Goal: Task Accomplishment & Management: Use online tool/utility

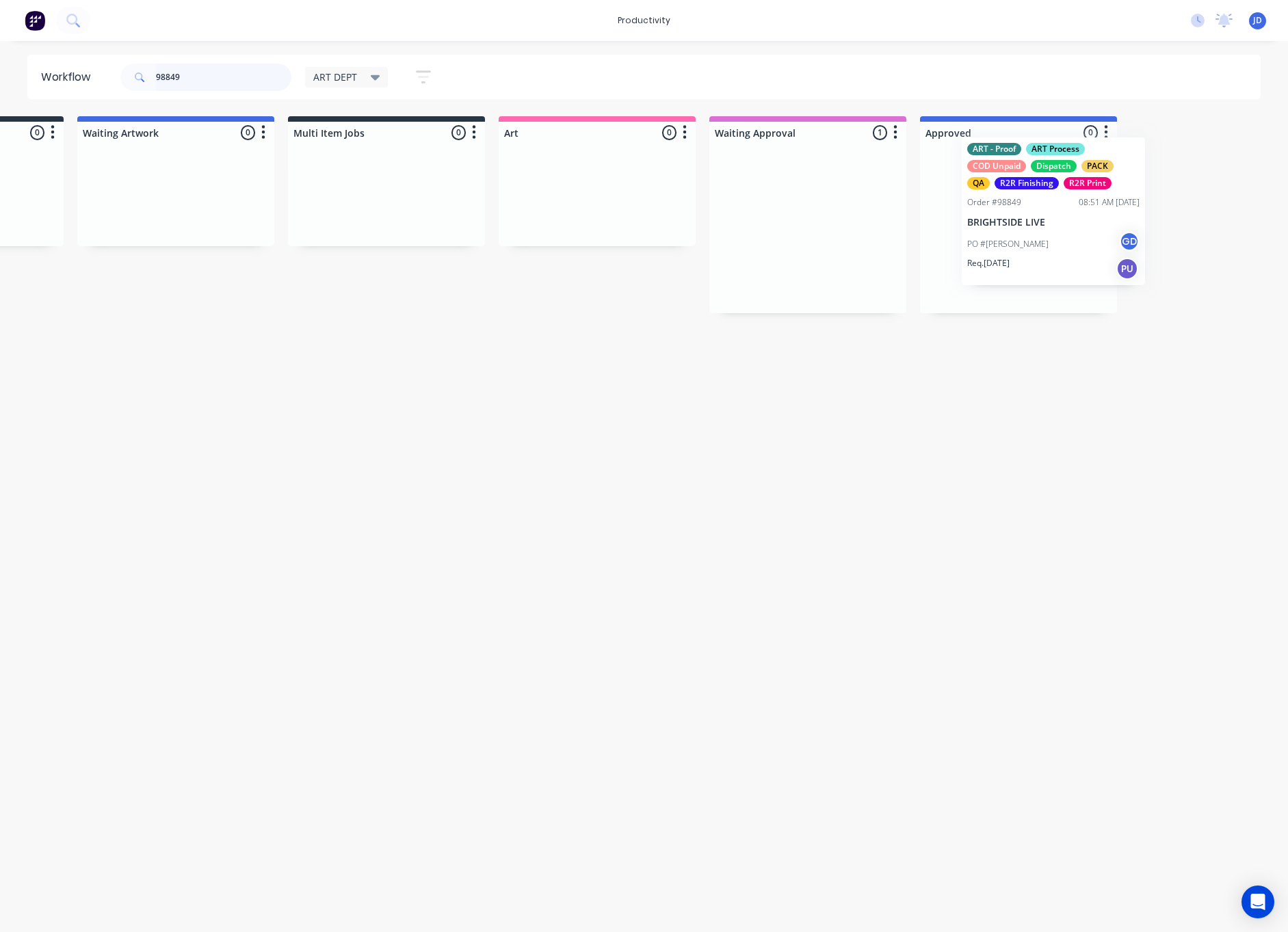
scroll to position [0, 174]
drag, startPoint x: 891, startPoint y: 259, endPoint x: 998, endPoint y: 242, distance: 108.3
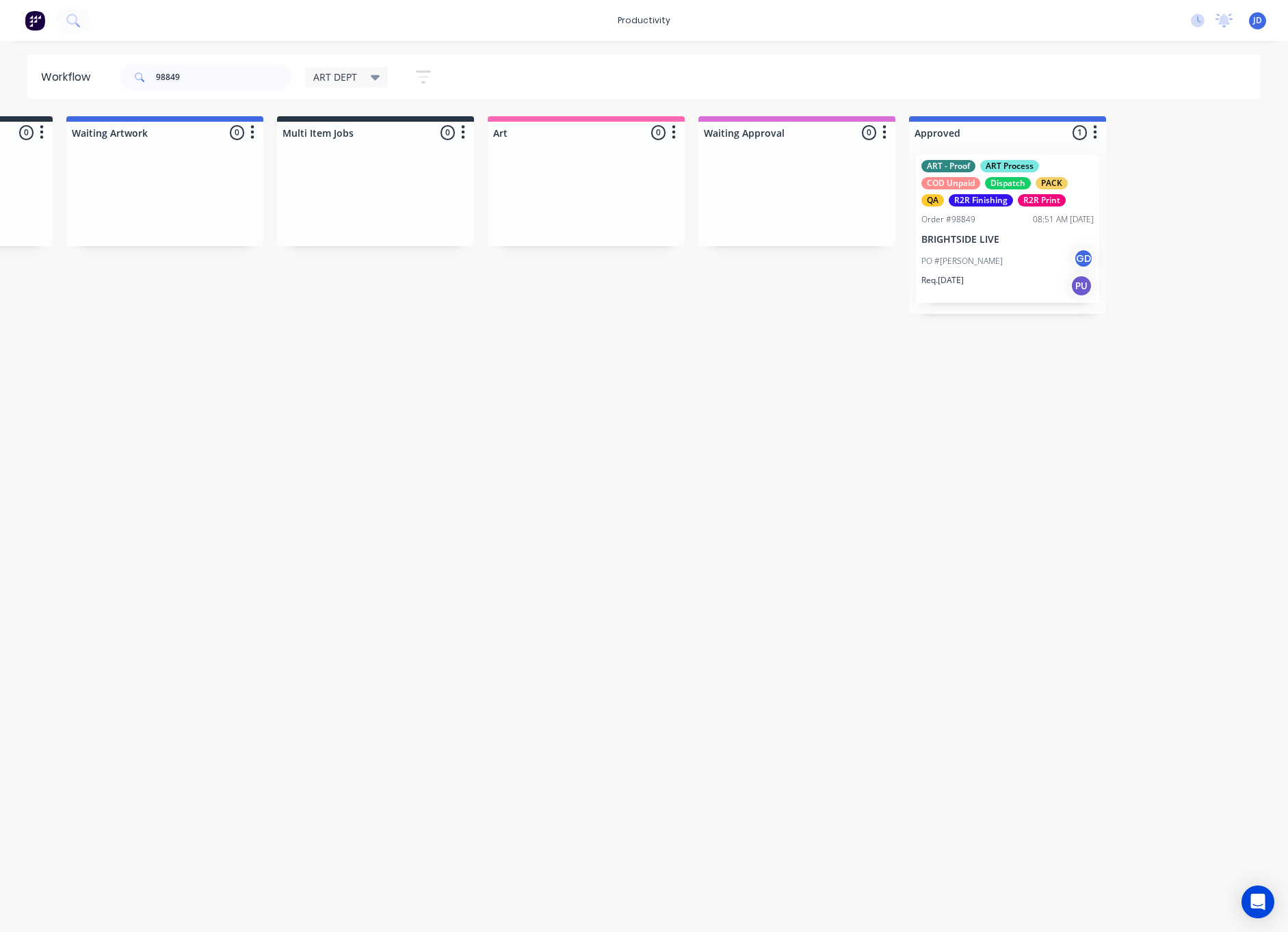
click at [970, 265] on p "PO #[PERSON_NAME]" at bounding box center [962, 260] width 82 height 12
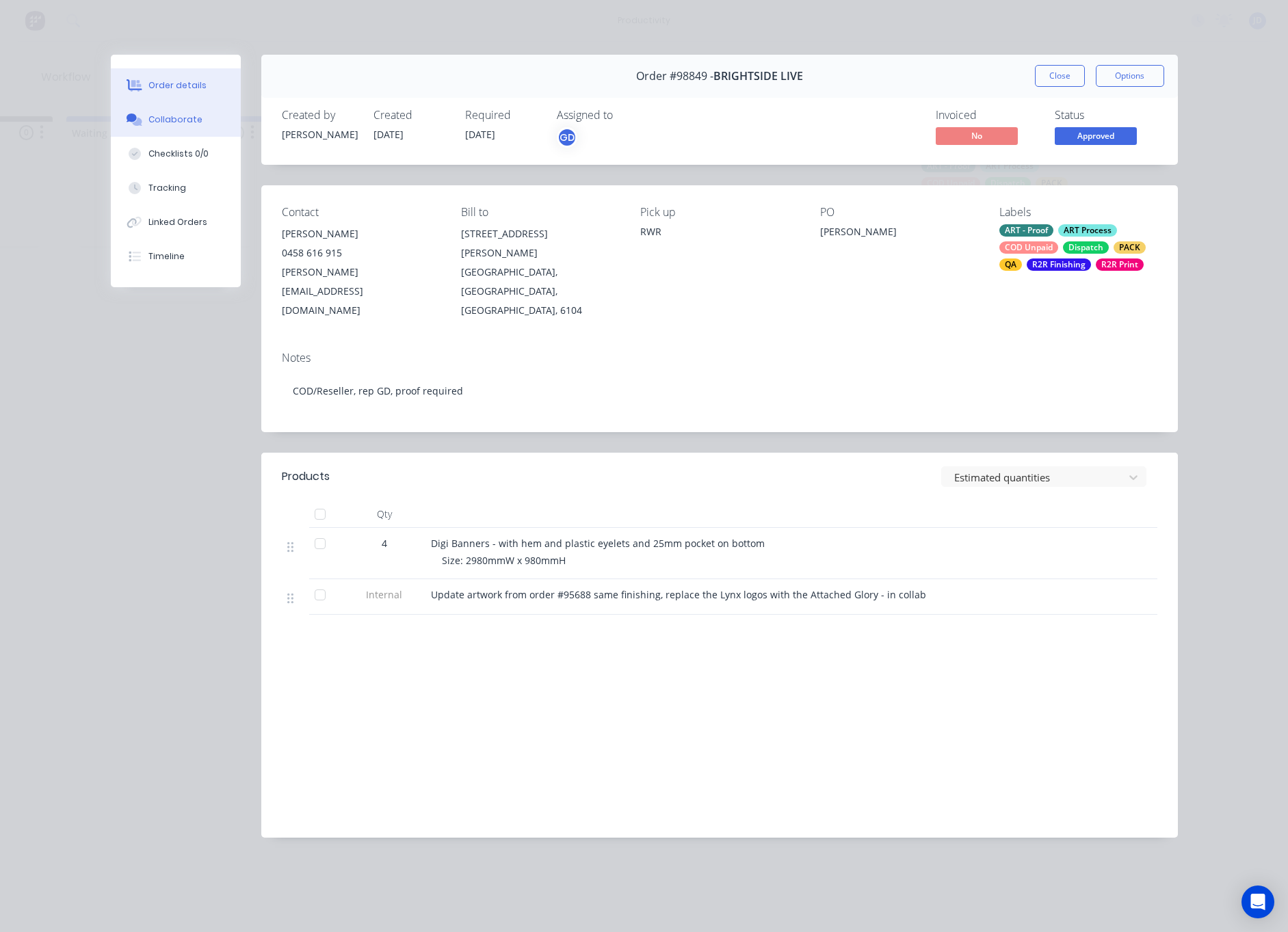
click at [163, 120] on div "Collaborate" at bounding box center [175, 119] width 54 height 12
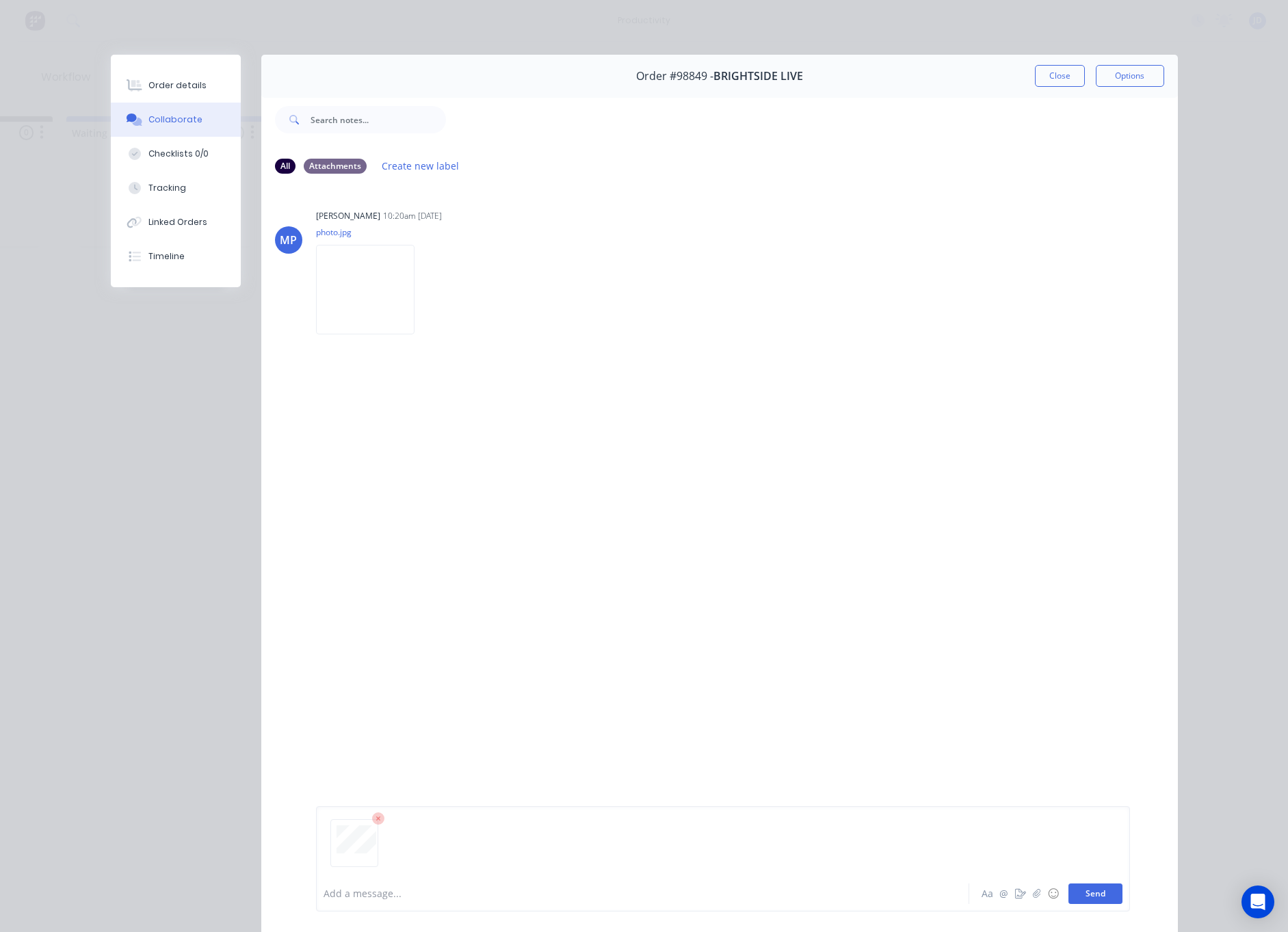
click at [1092, 885] on button "Send" at bounding box center [1095, 894] width 54 height 21
click at [424, 441] on icon "button" at bounding box center [425, 433] width 4 height 16
click at [0, 0] on button "Delete" at bounding box center [0, 0] width 0 height 0
click at [1103, 892] on button "Send" at bounding box center [1095, 894] width 54 height 21
click at [1062, 82] on button "Close" at bounding box center [1060, 76] width 50 height 22
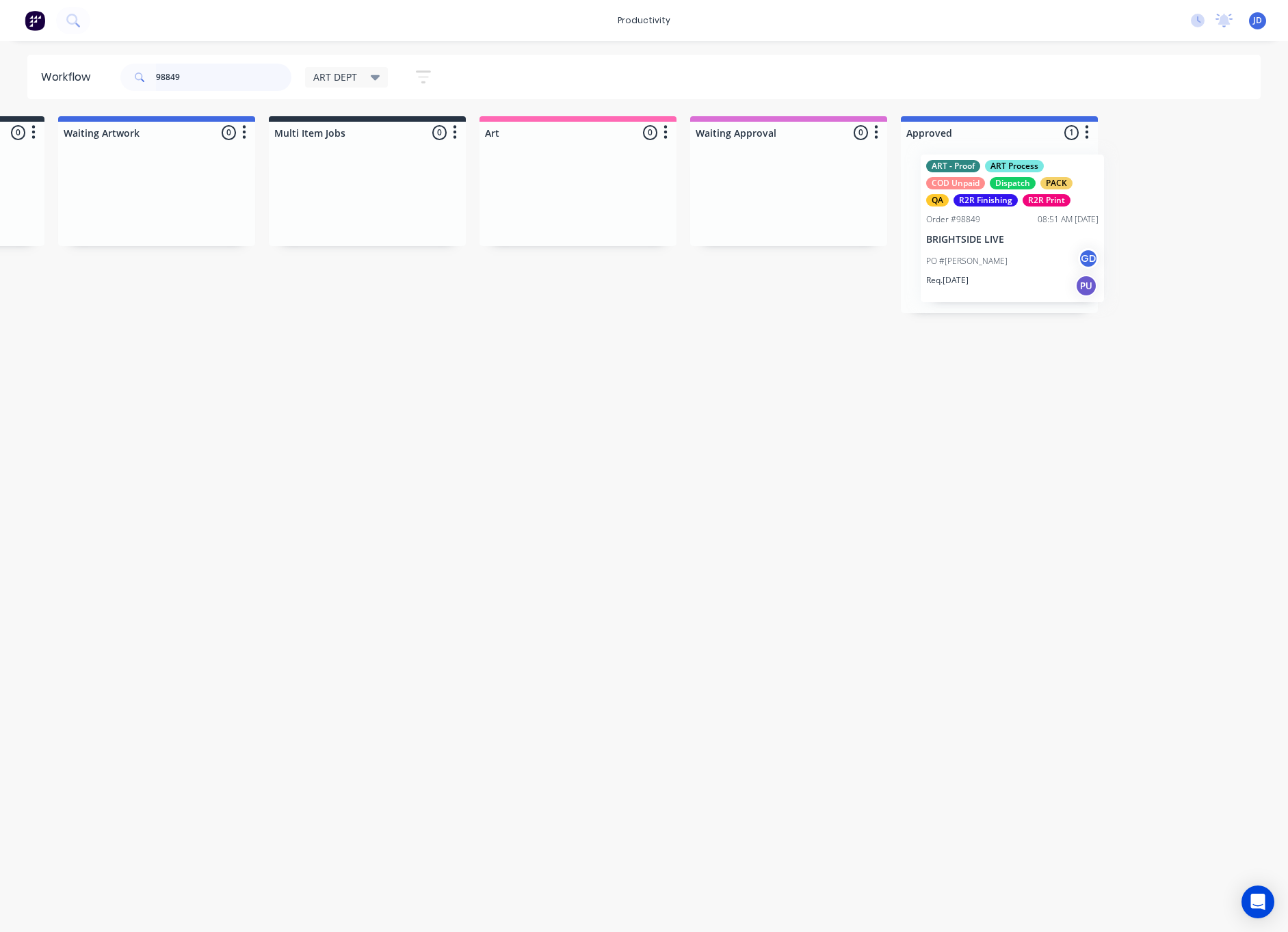
click at [997, 235] on div "ART - Proof ART Process COD Unpaid Dispatch PACK QA R2R Finishing R2R Print Ord…" at bounding box center [999, 229] width 197 height 170
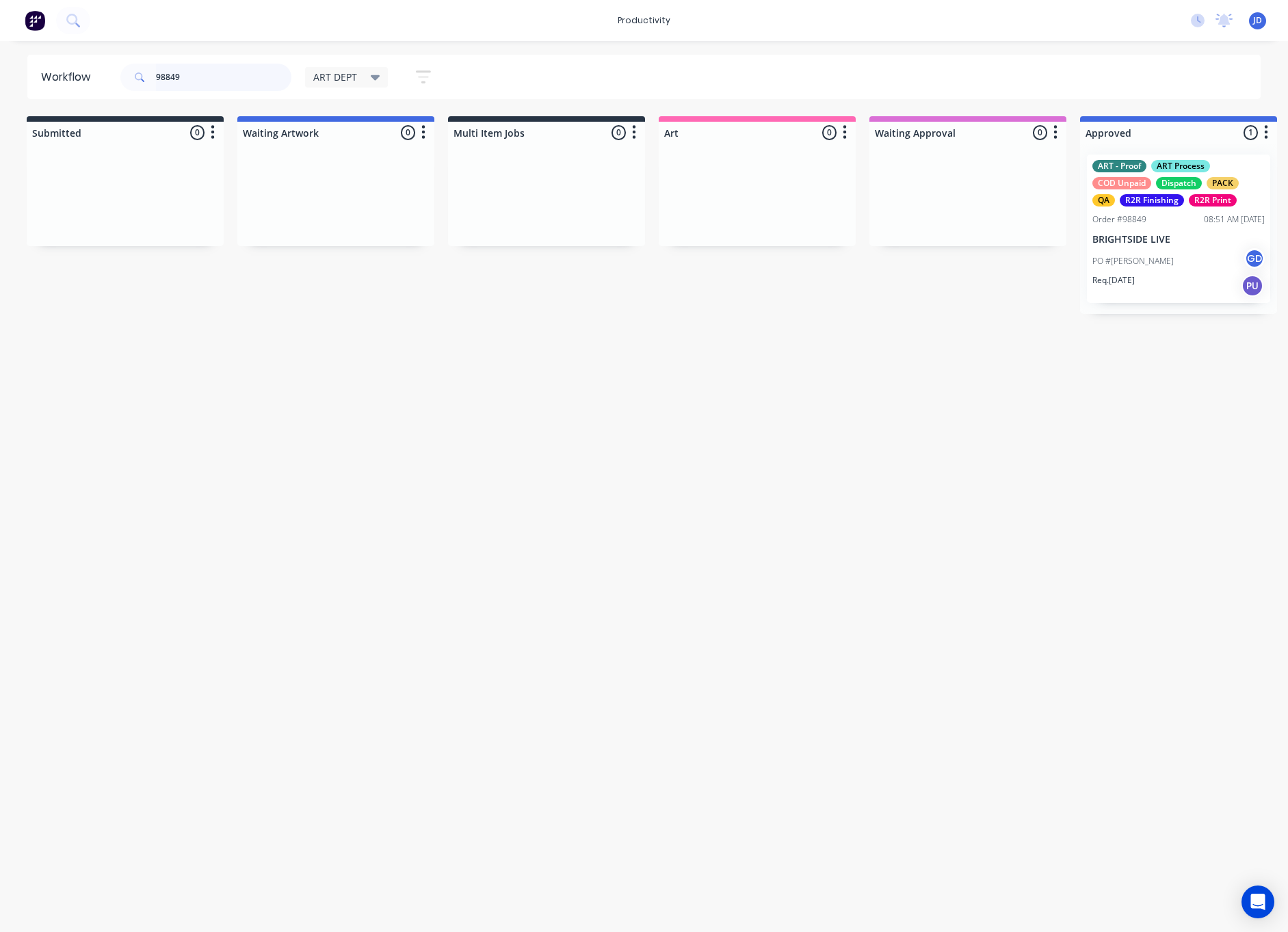
scroll to position [0, 0]
drag, startPoint x: 194, startPoint y: 82, endPoint x: 139, endPoint y: 77, distance: 55.2
click at [140, 77] on div "98849" at bounding box center [206, 77] width 171 height 27
drag, startPoint x: 131, startPoint y: 85, endPoint x: 189, endPoint y: 74, distance: 59.0
click at [132, 84] on span at bounding box center [138, 77] width 36 height 27
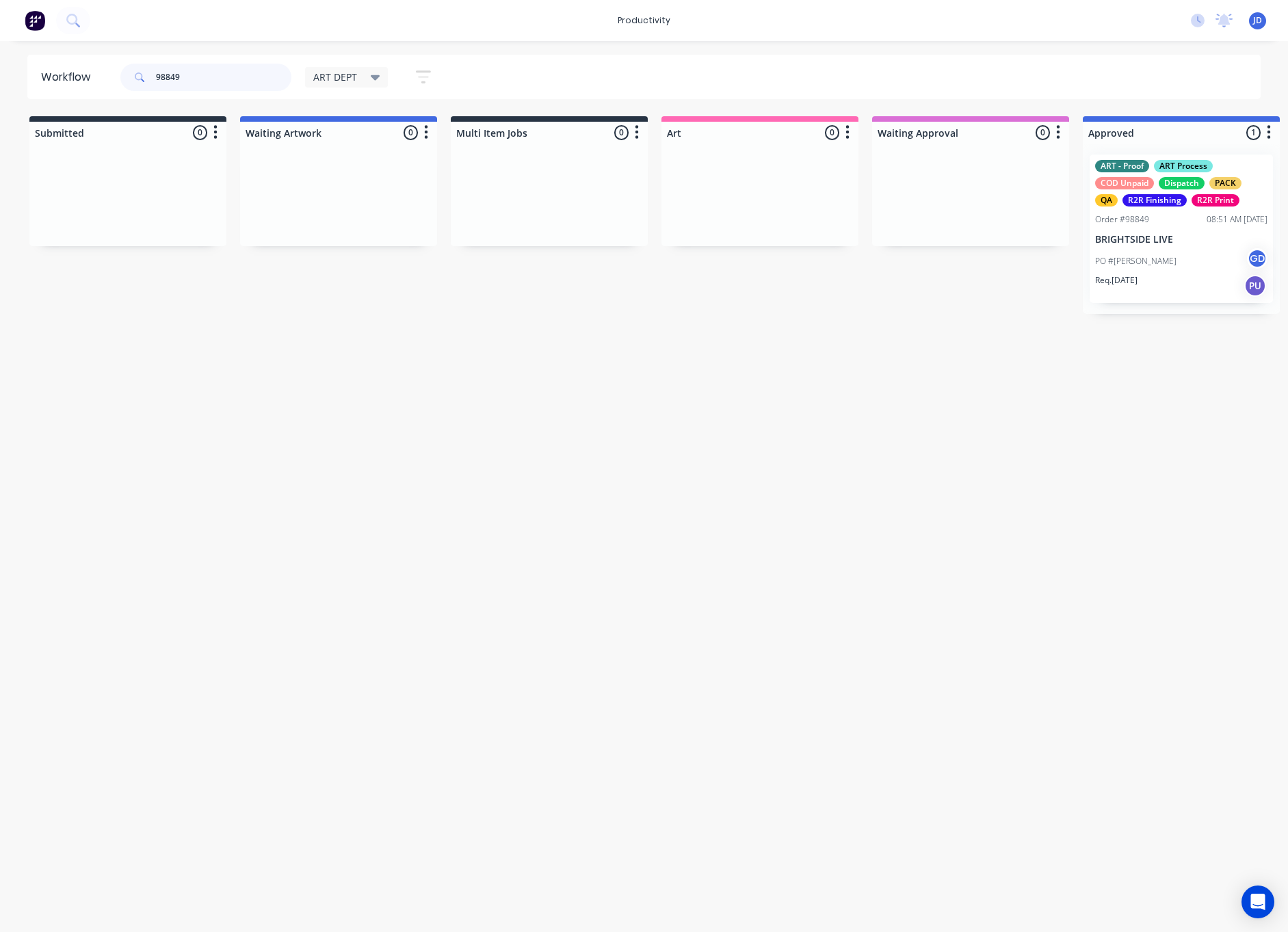
click at [106, 78] on header "Workflow 98849 ART DEPT Save new view None edit ART DEPT (Default) edit Banner …" at bounding box center [644, 77] width 1234 height 44
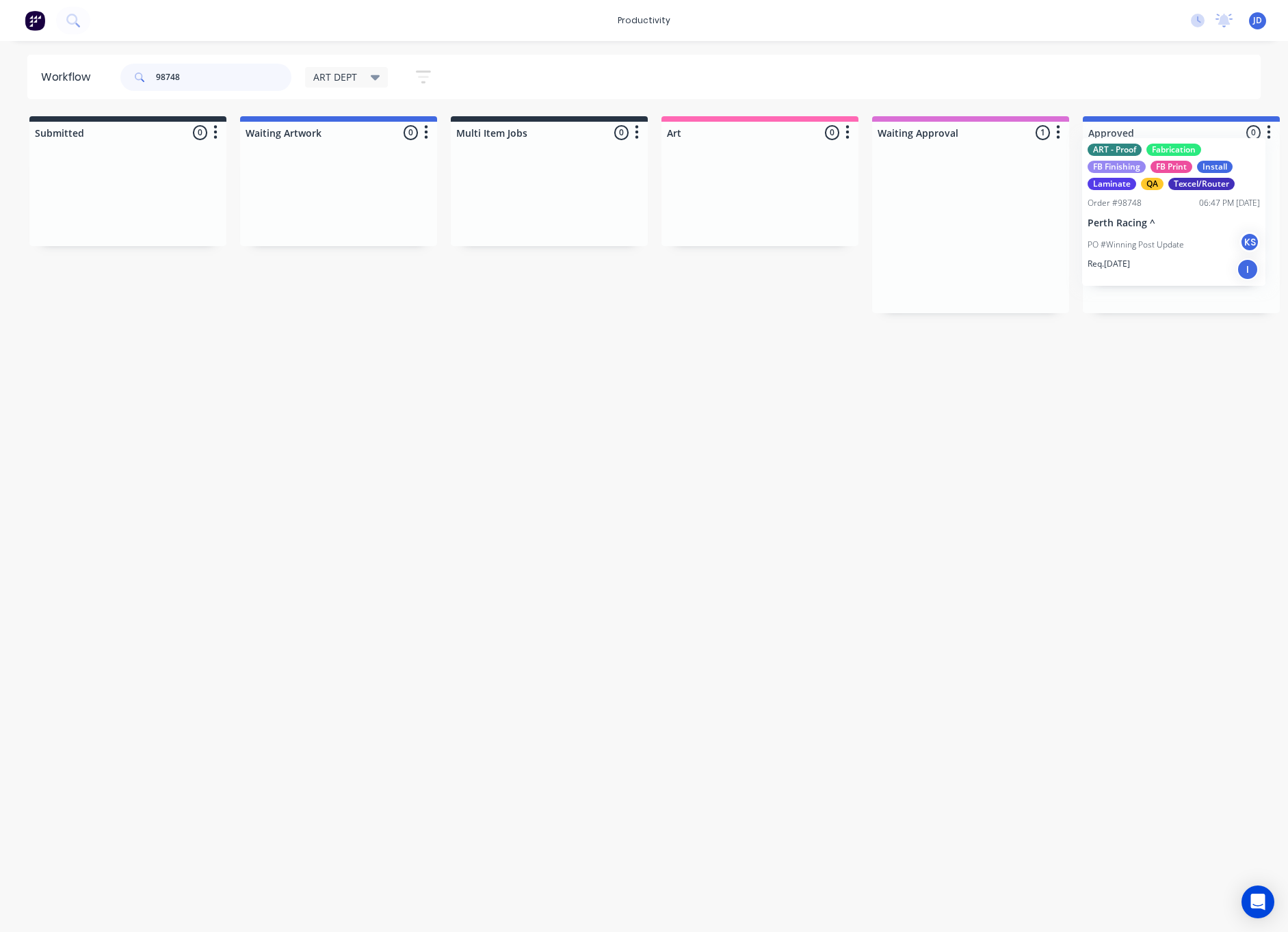
scroll to position [0, 159]
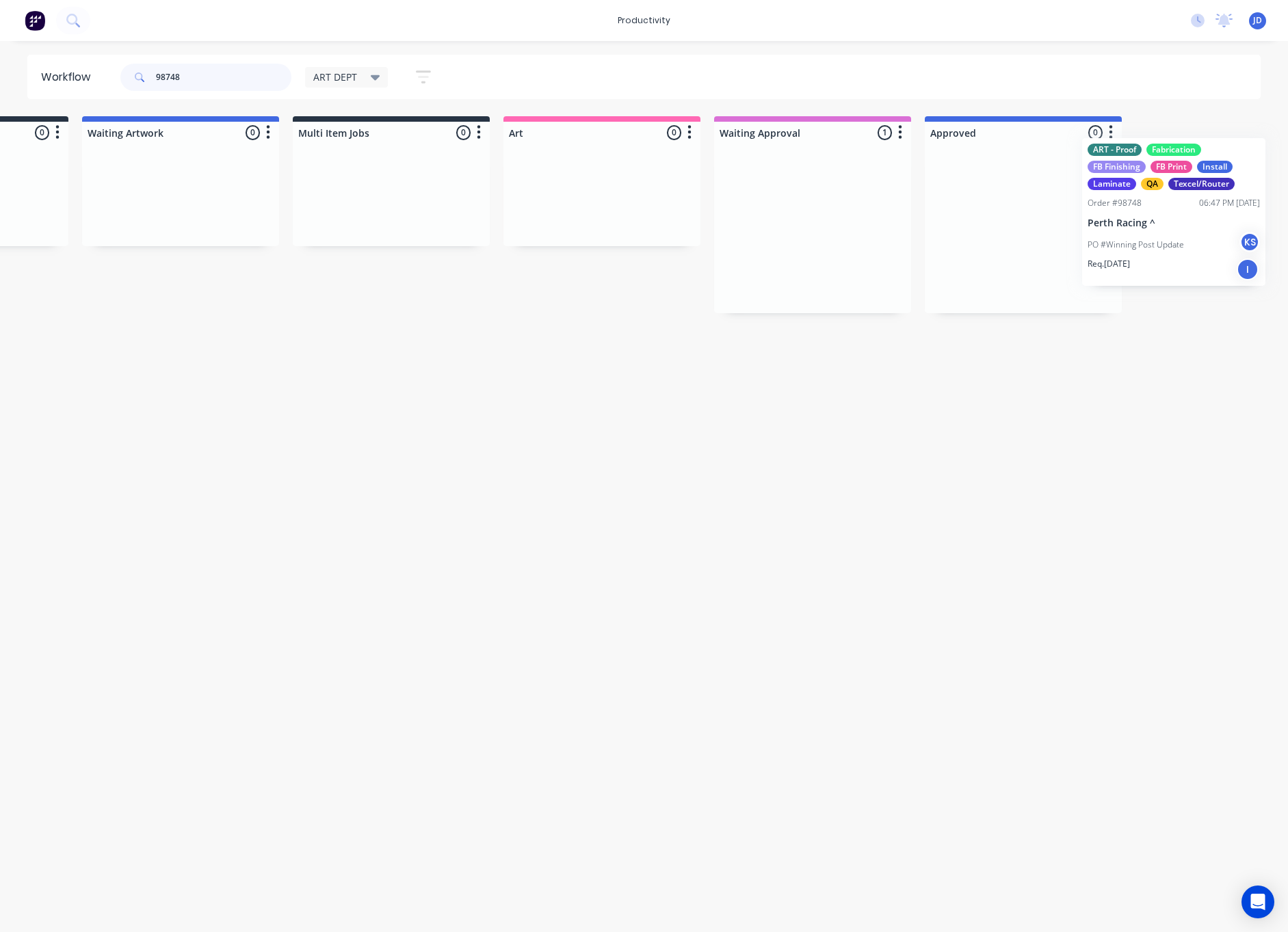
drag, startPoint x: 944, startPoint y: 245, endPoint x: 1180, endPoint y: 226, distance: 236.8
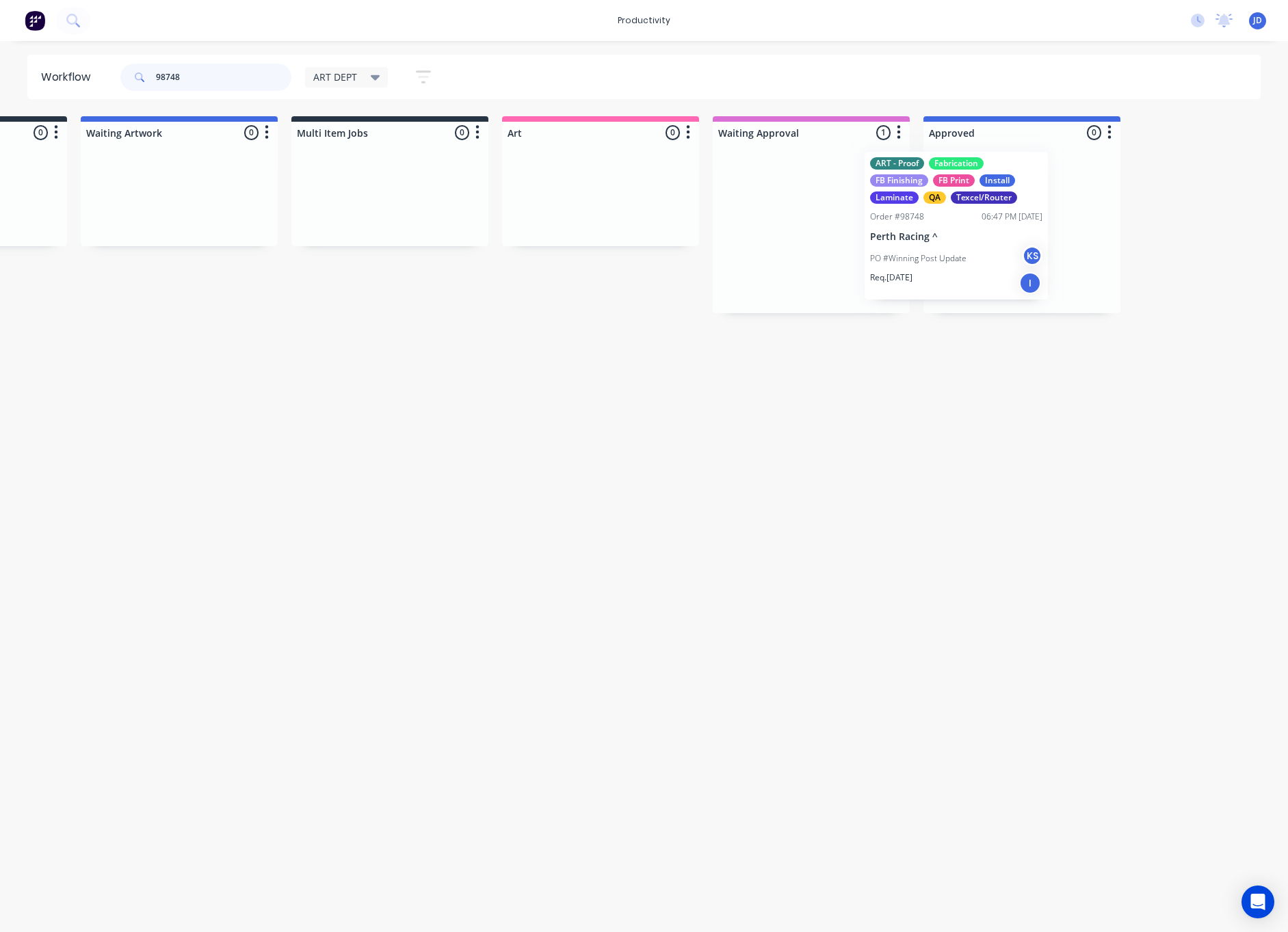
drag, startPoint x: 816, startPoint y: 245, endPoint x: 950, endPoint y: 240, distance: 134.1
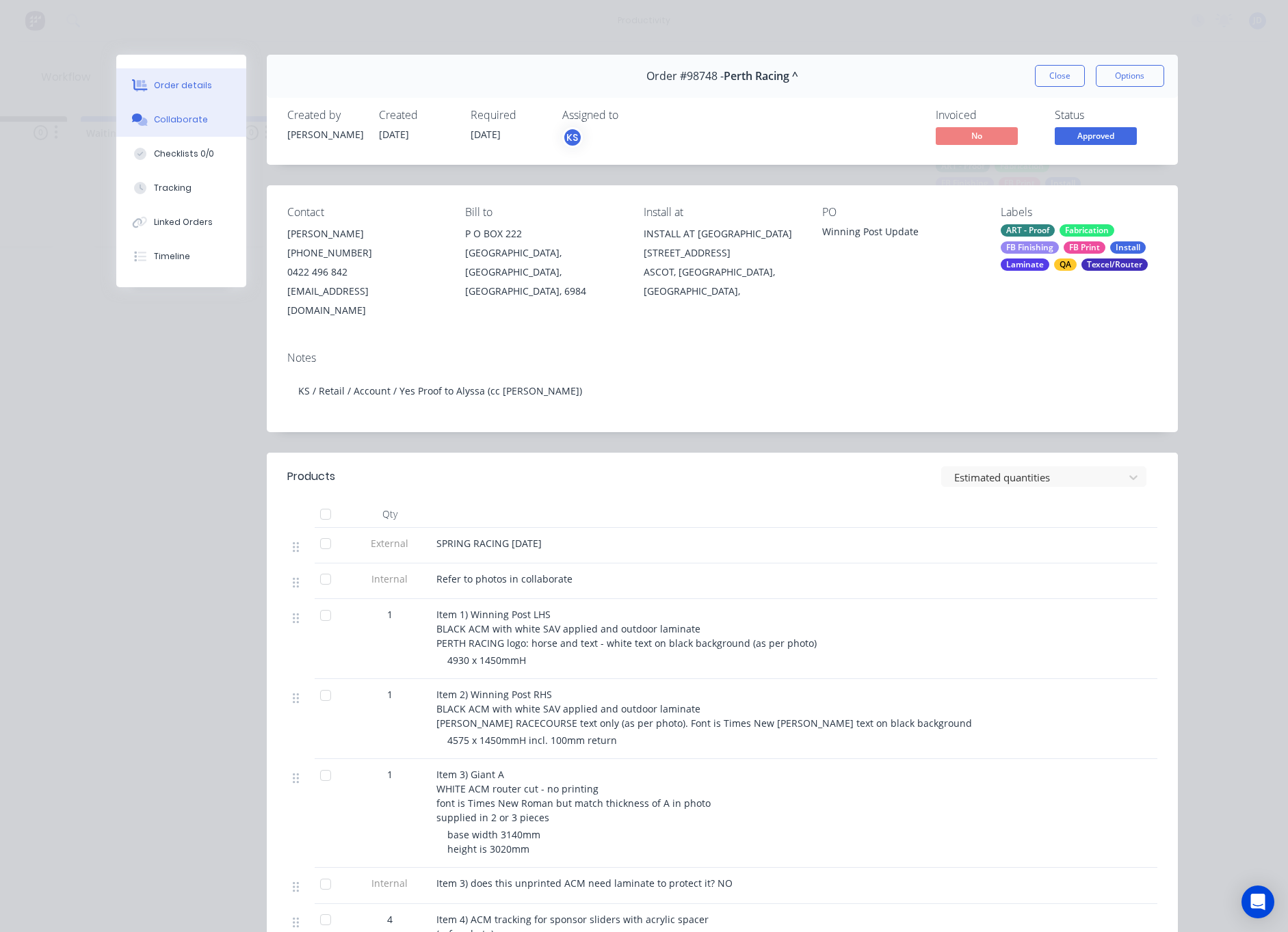
click at [168, 132] on button "Collaborate" at bounding box center [182, 119] width 130 height 34
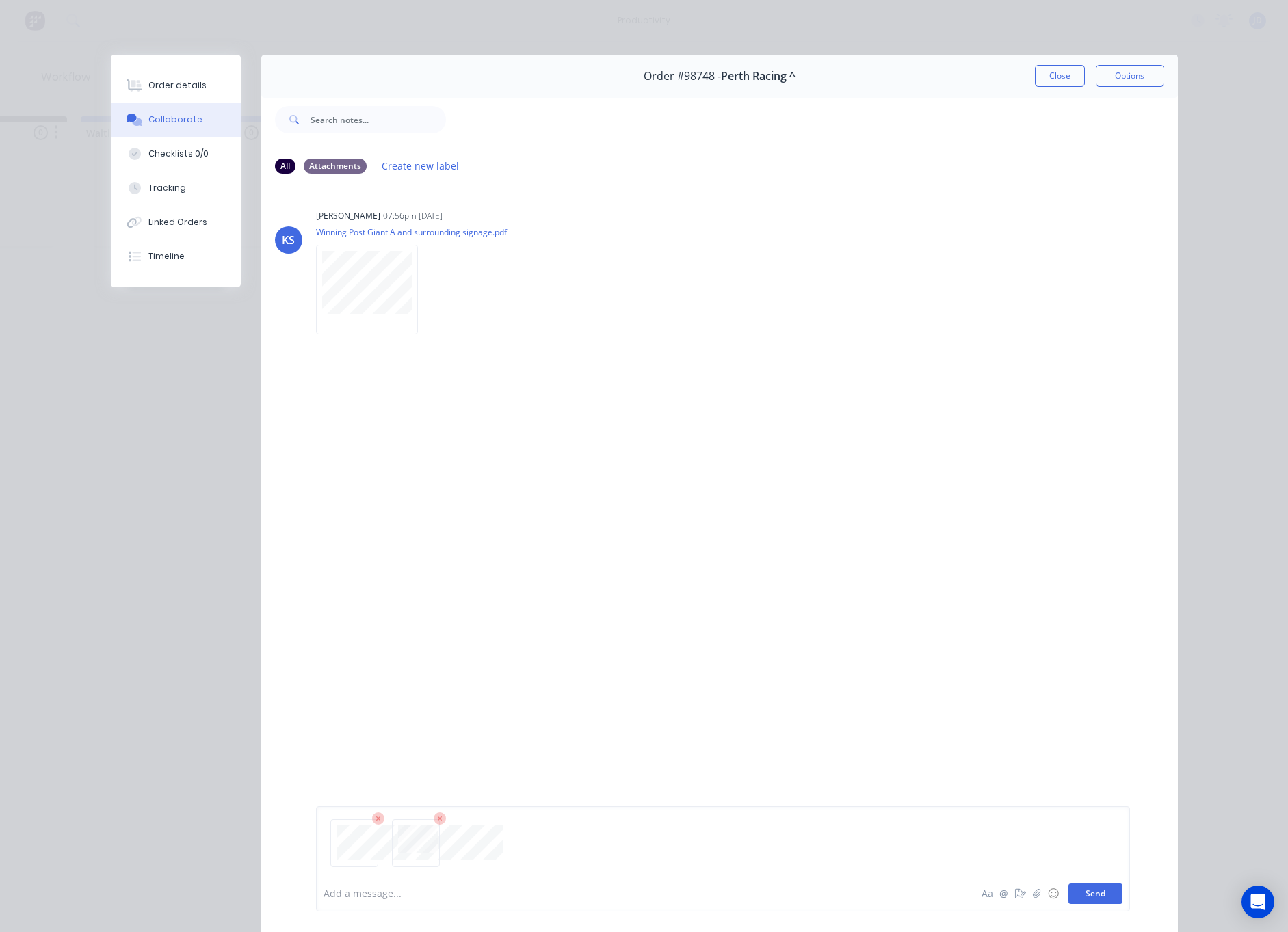
click at [1106, 890] on button "Send" at bounding box center [1095, 894] width 54 height 21
click at [1047, 75] on button "Close" at bounding box center [1060, 76] width 50 height 22
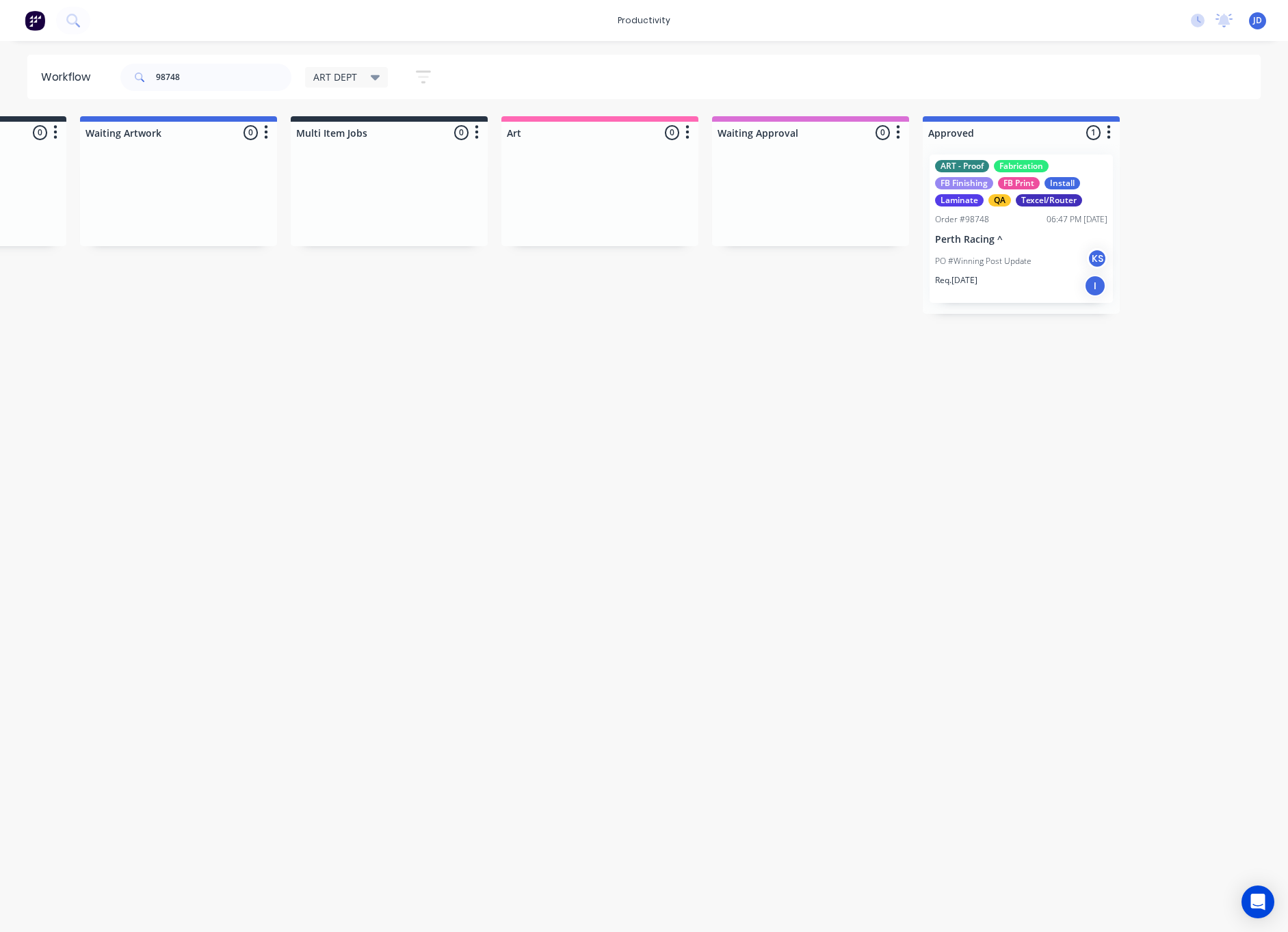
click at [813, 425] on div "Workflow 98748 ART DEPT Save new view None edit ART DEPT (Default) edit Banner …" at bounding box center [484, 479] width 1288 height 850
drag, startPoint x: 88, startPoint y: 63, endPoint x: 42, endPoint y: 63, distance: 46.0
click at [42, 63] on header "Workflow 98748 ART DEPT Save new view None edit ART DEPT (Default) edit Banner …" at bounding box center [644, 77] width 1234 height 44
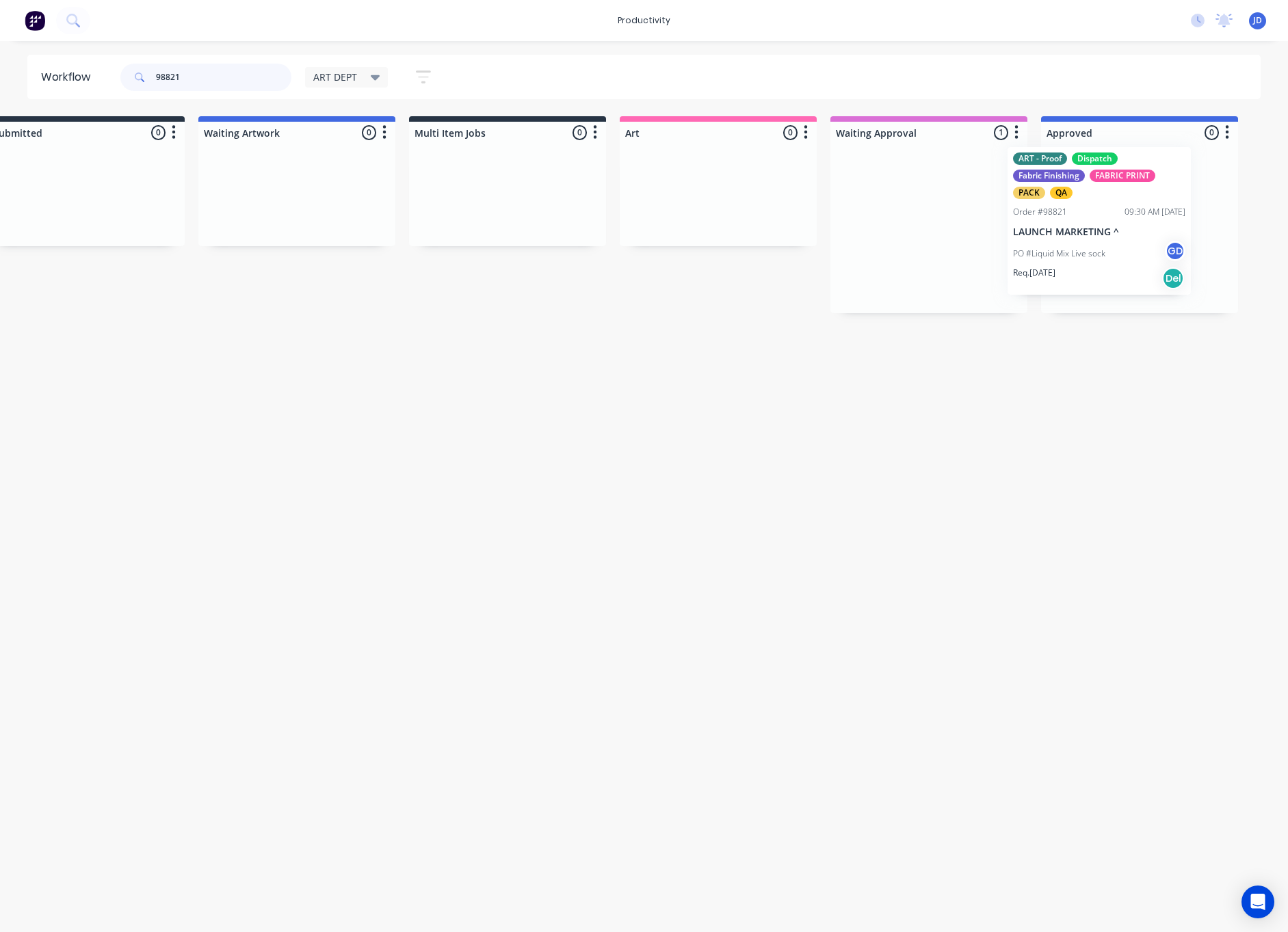
scroll to position [0, 113]
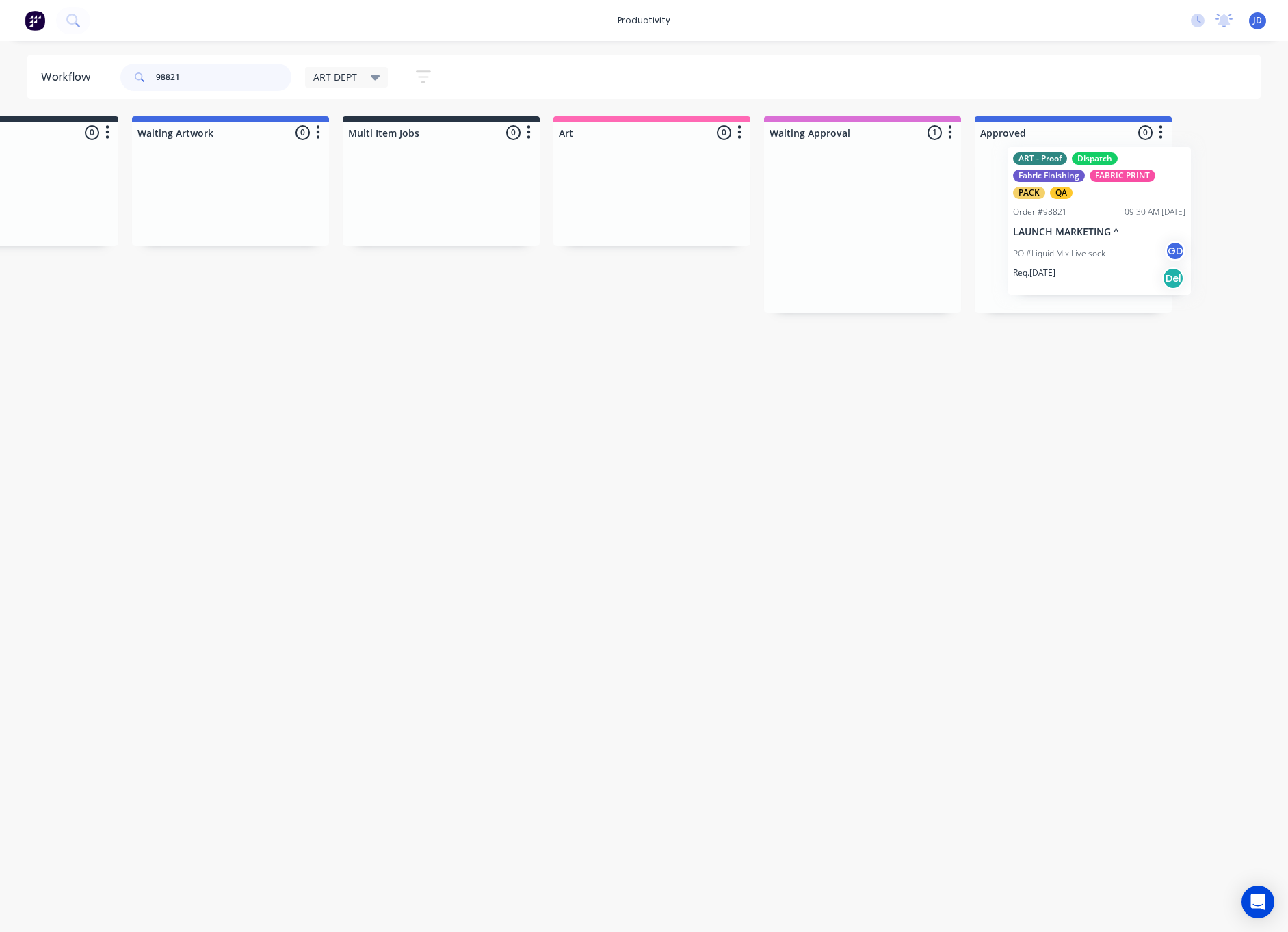
drag, startPoint x: 953, startPoint y: 228, endPoint x: 1046, endPoint y: 225, distance: 93.0
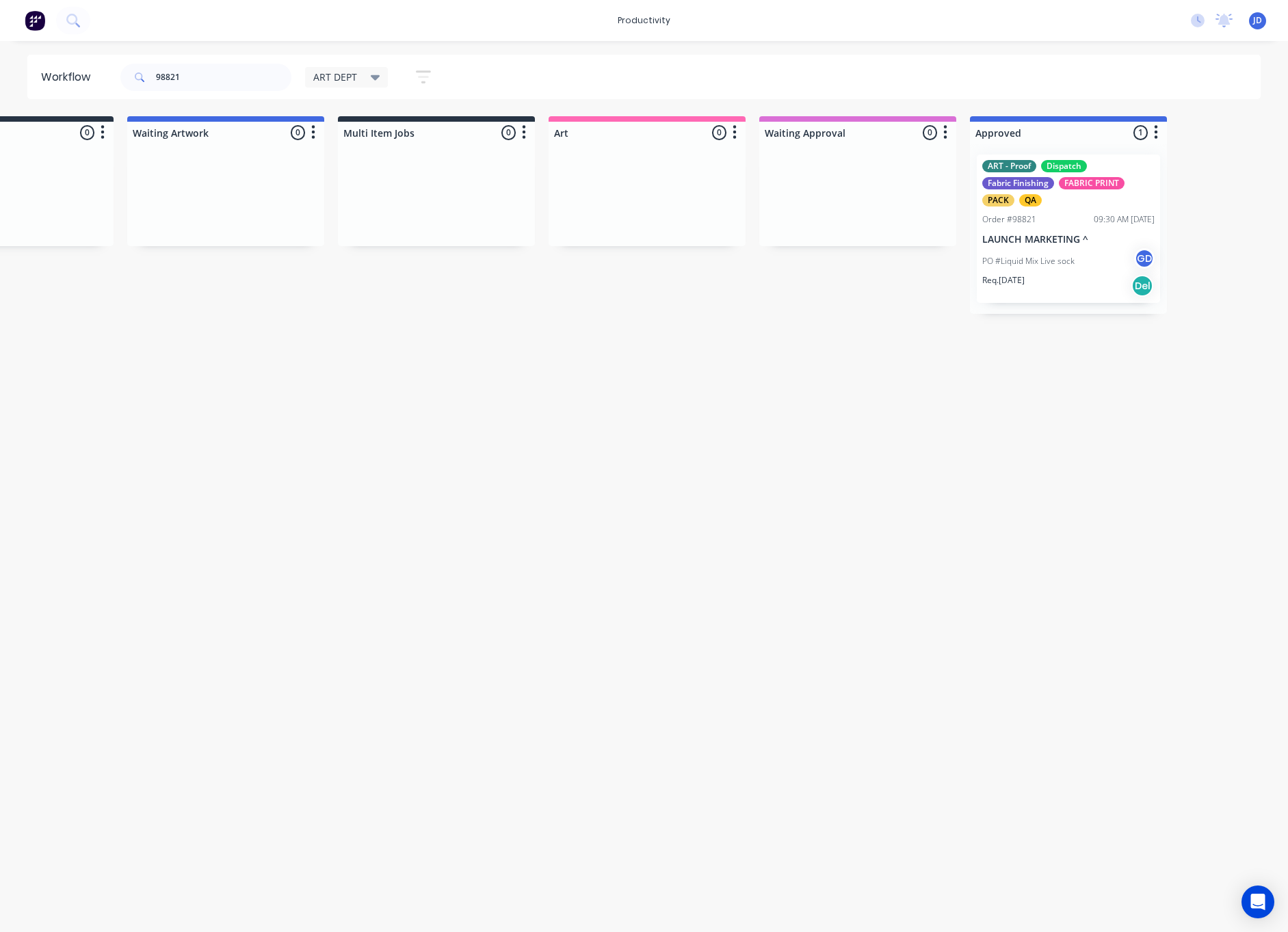
click at [1024, 246] on div "ART - Proof Dispatch Fabric Finishing FABRIC PRINT PACK QA Order #98821 09:30 A…" at bounding box center [1068, 229] width 197 height 171
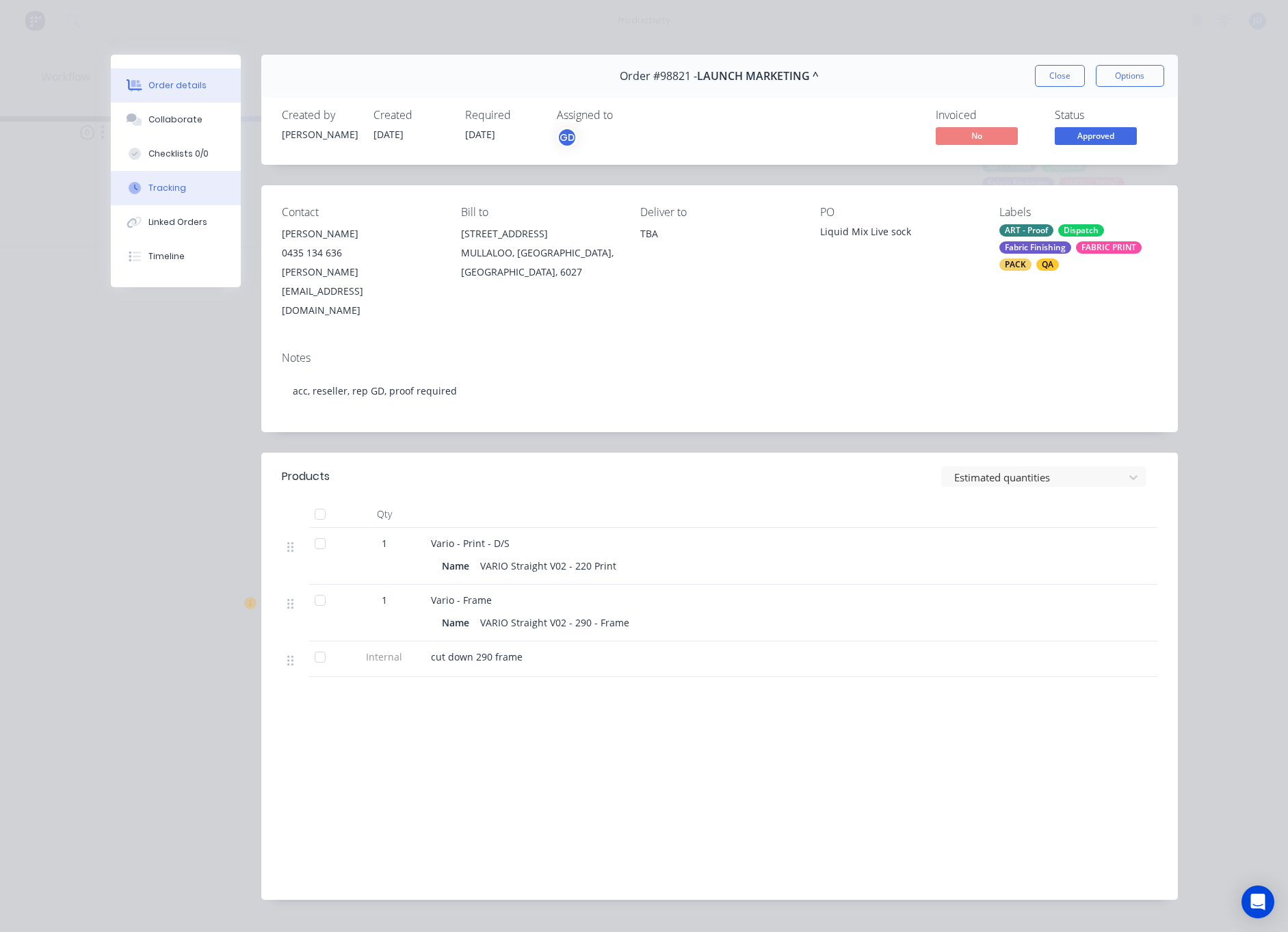
click at [157, 185] on div "Tracking" at bounding box center [167, 188] width 37 height 12
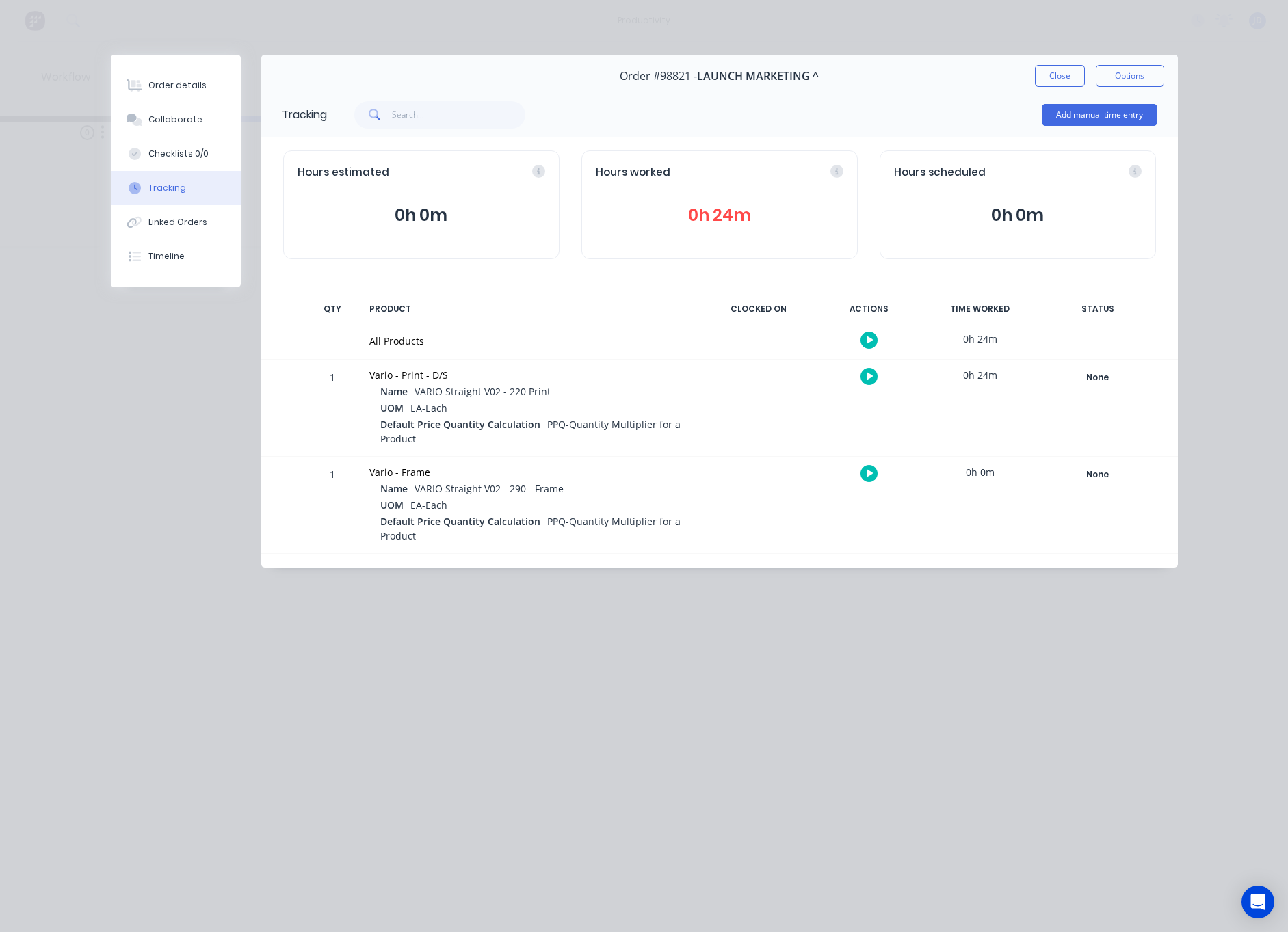
click at [871, 379] on icon "button" at bounding box center [870, 376] width 7 height 7
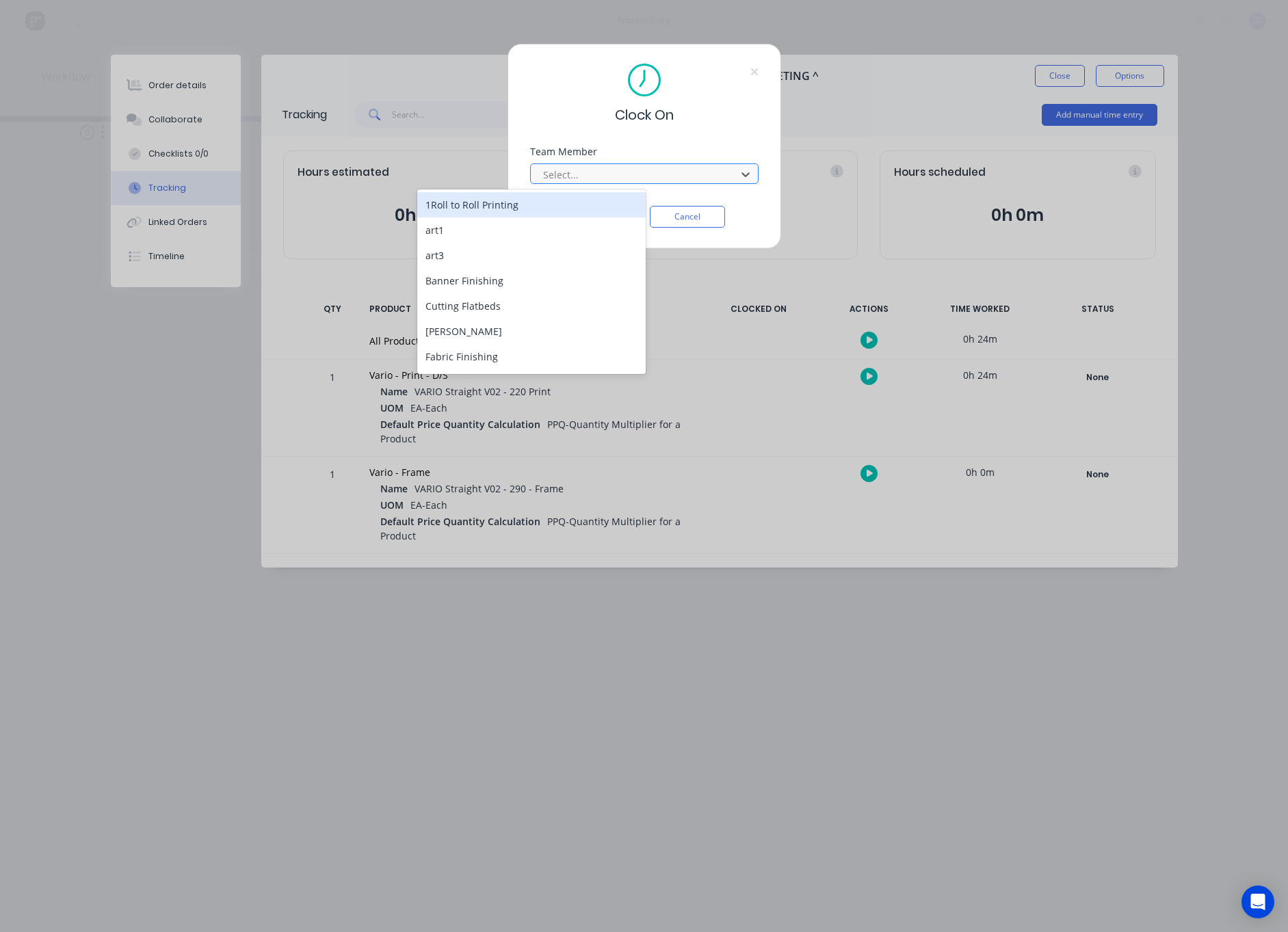
click at [602, 180] on div at bounding box center [635, 175] width 187 height 17
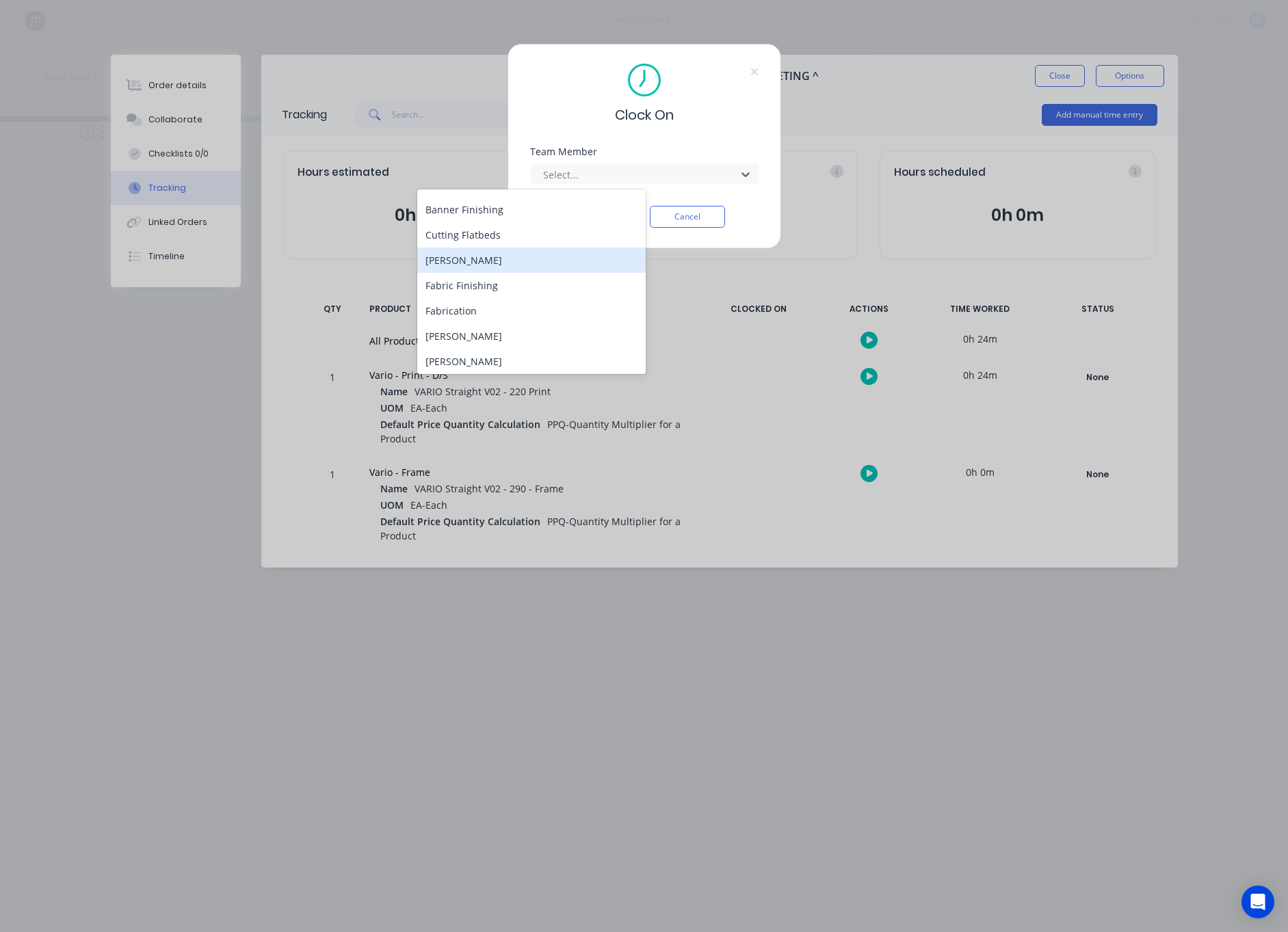
scroll to position [78, 0]
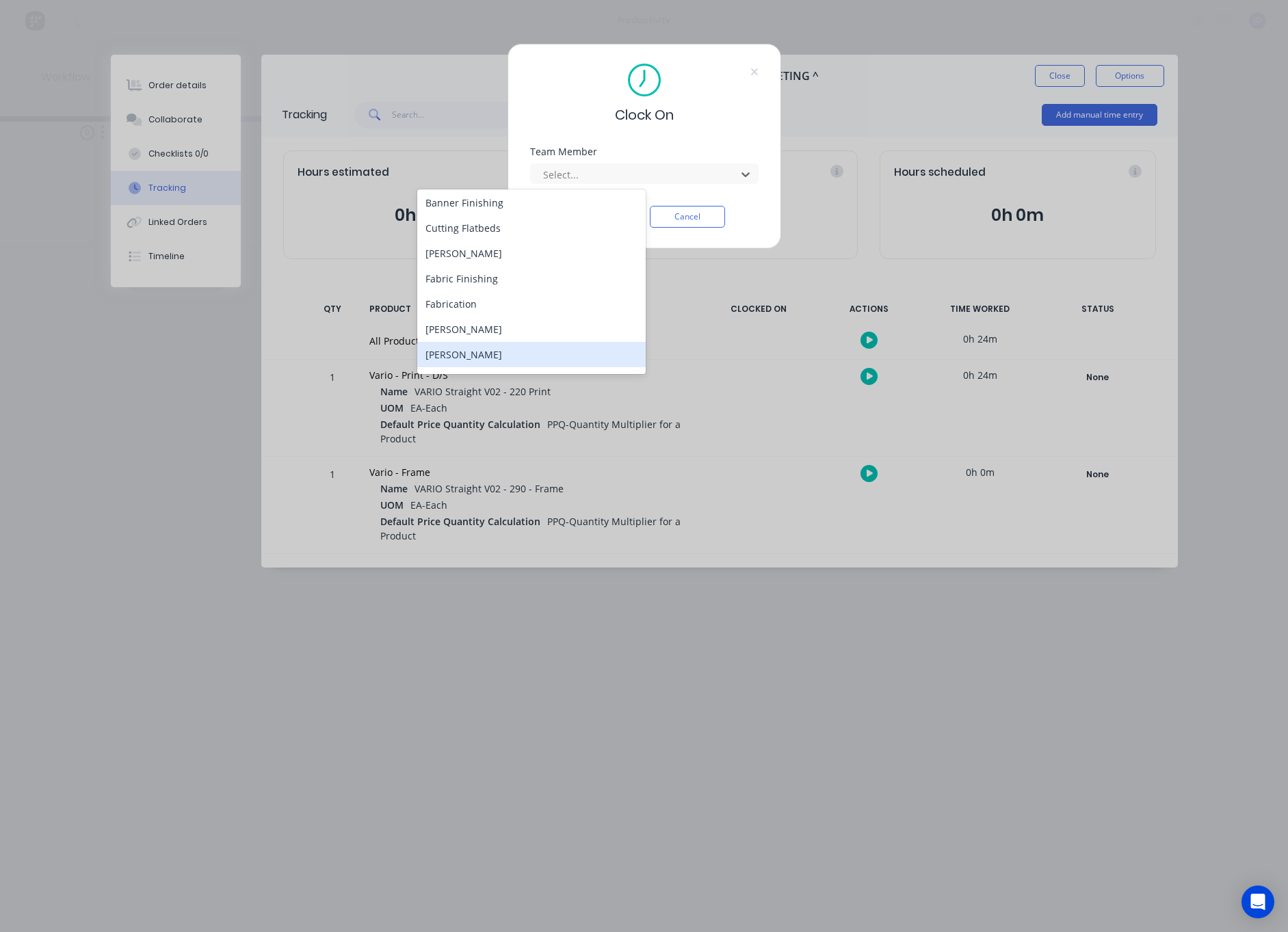
drag, startPoint x: 470, startPoint y: 350, endPoint x: 477, endPoint y: 343, distance: 9.9
click at [469, 350] on div "[PERSON_NAME]" at bounding box center [531, 354] width 228 height 25
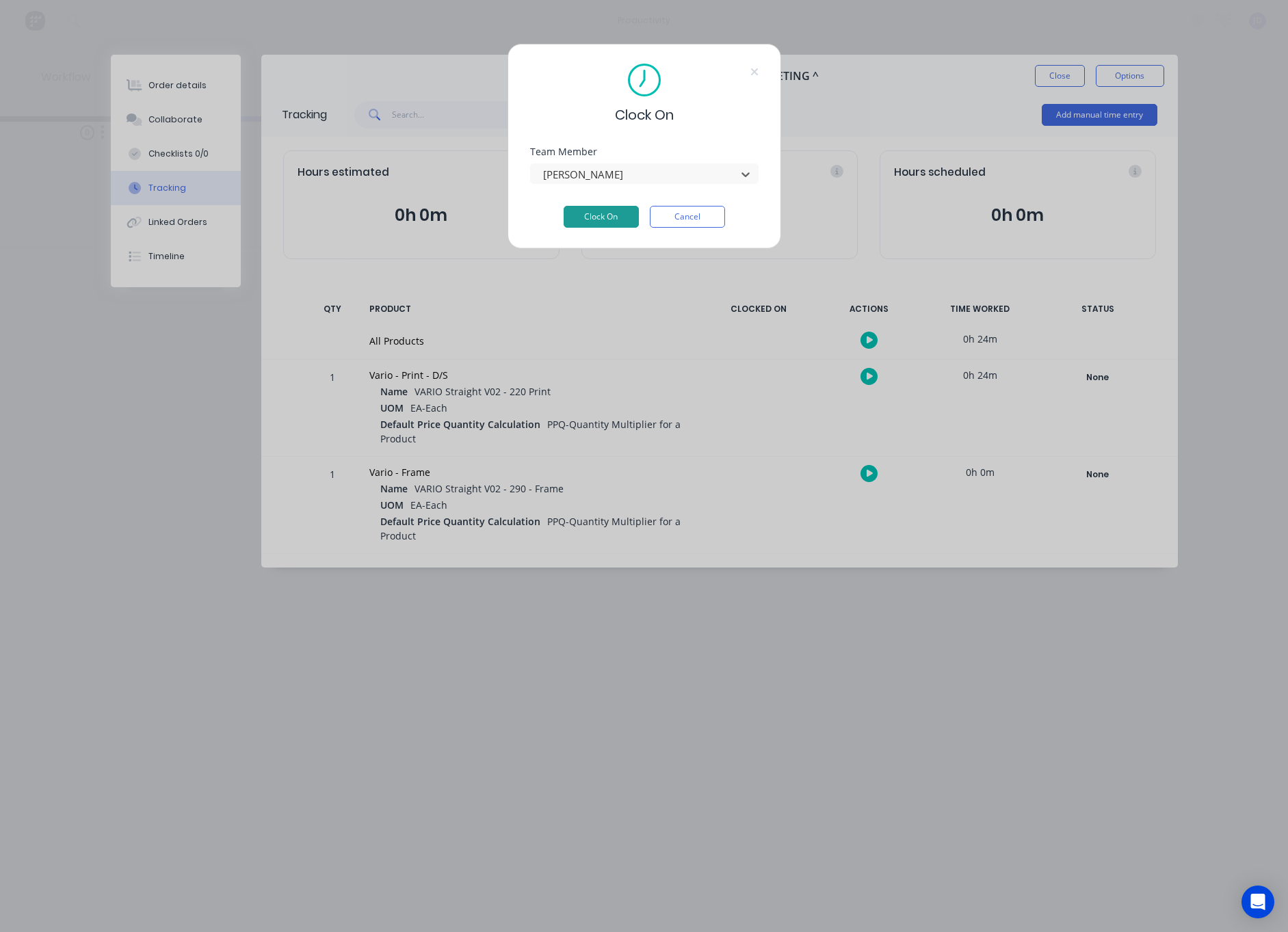
click at [566, 211] on button "Clock On" at bounding box center [601, 216] width 75 height 22
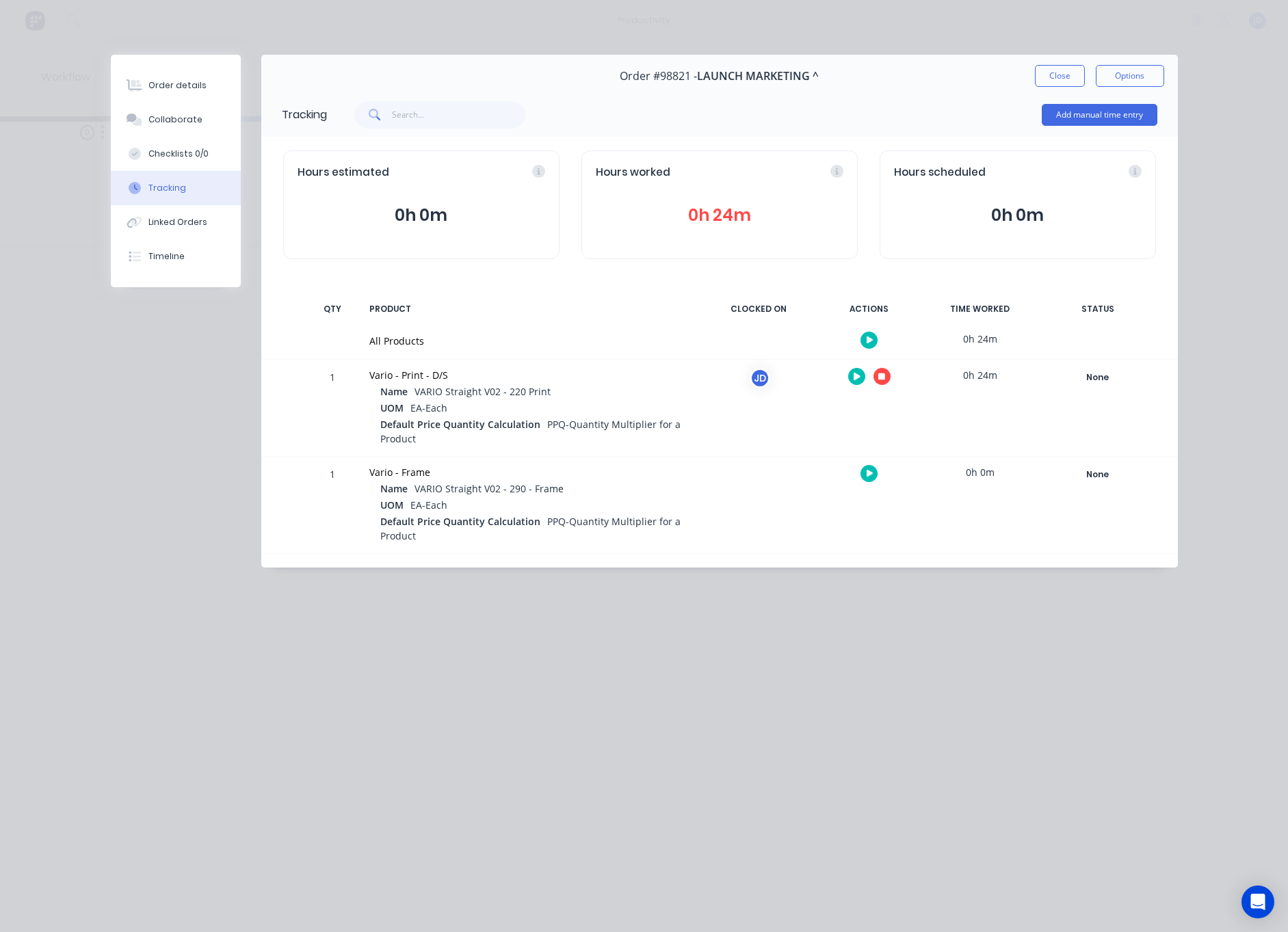
click at [884, 377] on icon "button" at bounding box center [882, 377] width 7 height 7
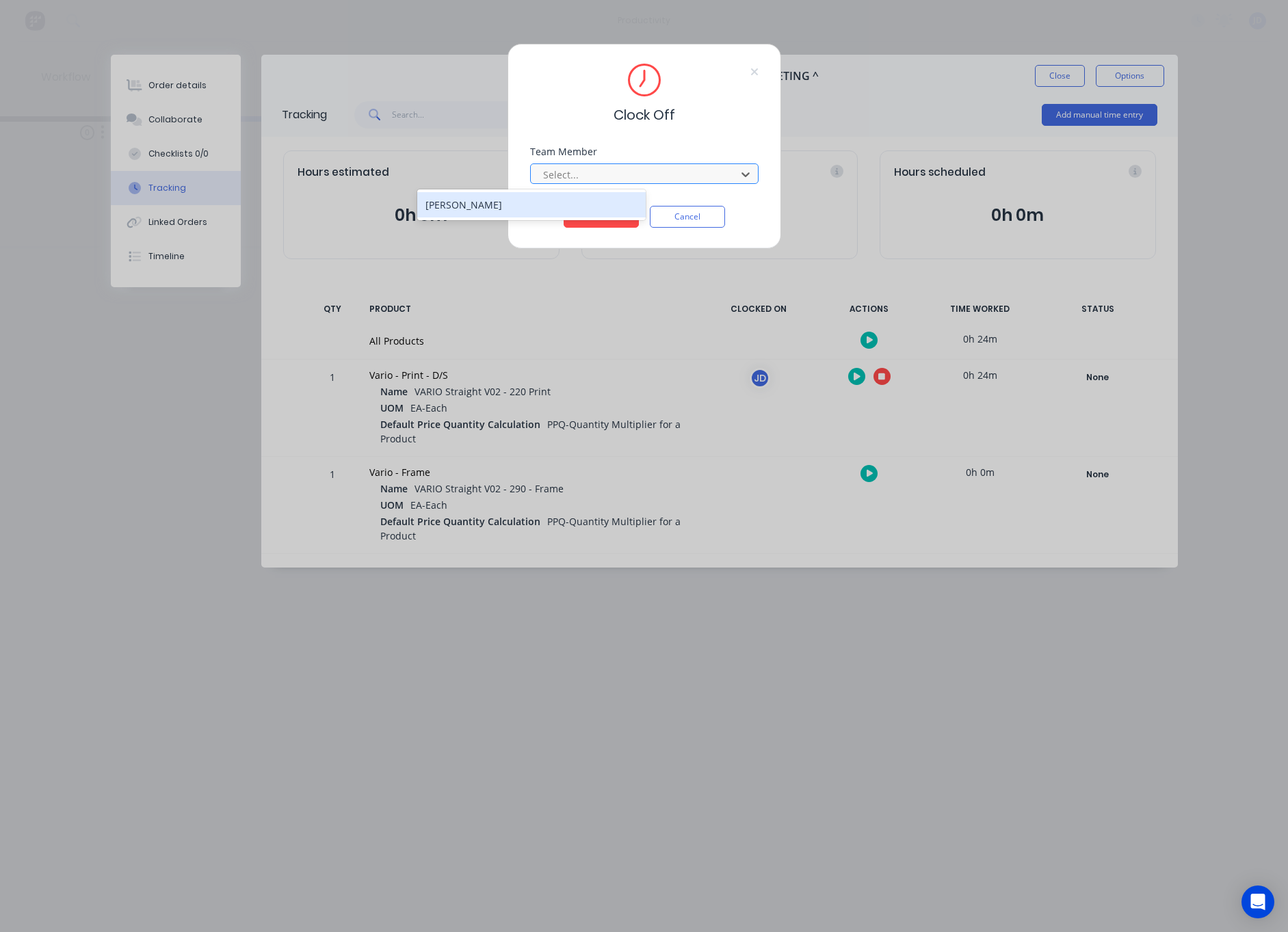
click at [639, 183] on div "Select..." at bounding box center [635, 174] width 196 height 21
click at [559, 207] on div "[PERSON_NAME]" at bounding box center [531, 205] width 228 height 25
click at [571, 217] on button "Clock Off" at bounding box center [601, 216] width 75 height 22
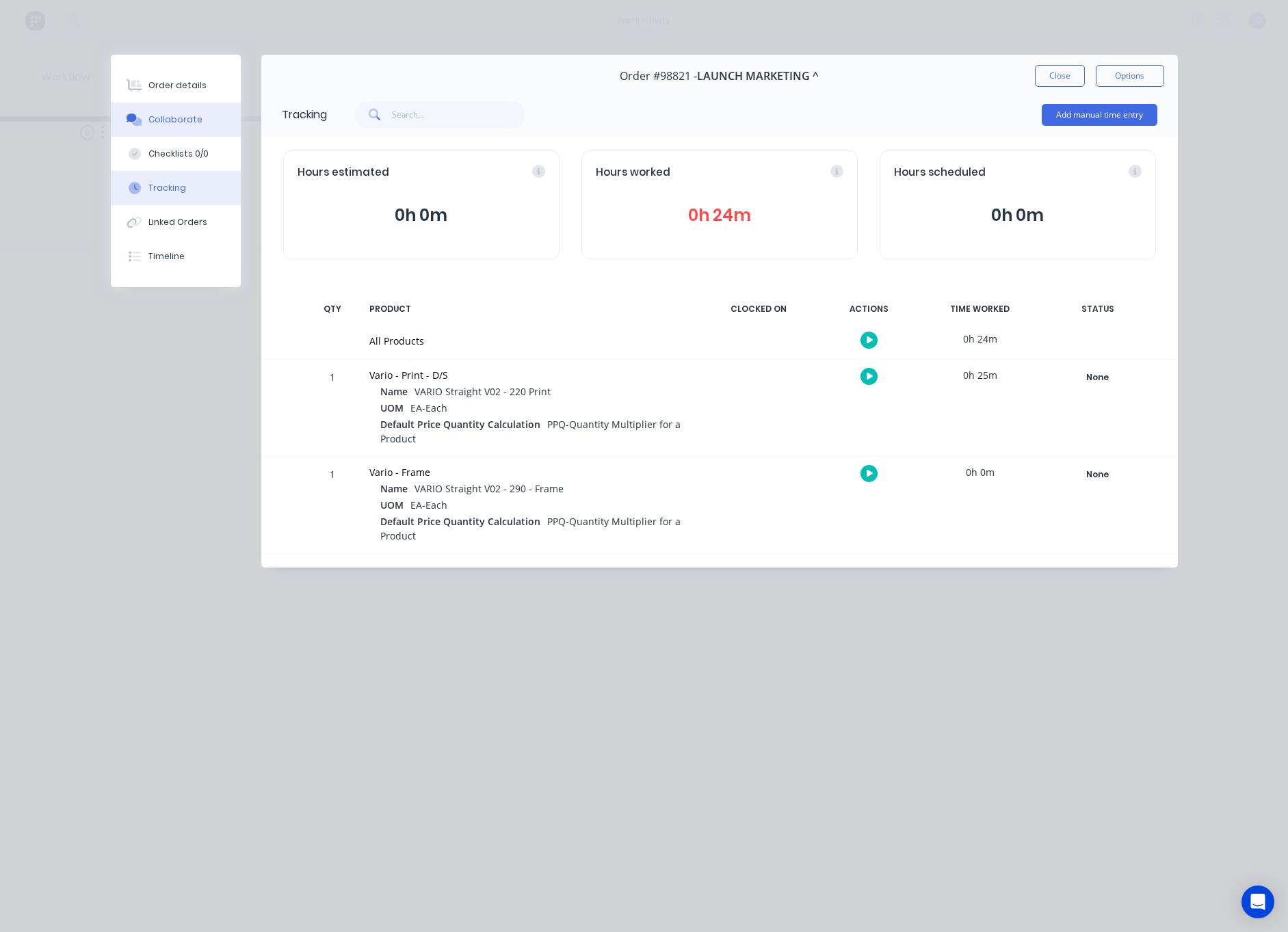
click at [137, 124] on icon at bounding box center [137, 121] width 10 height 8
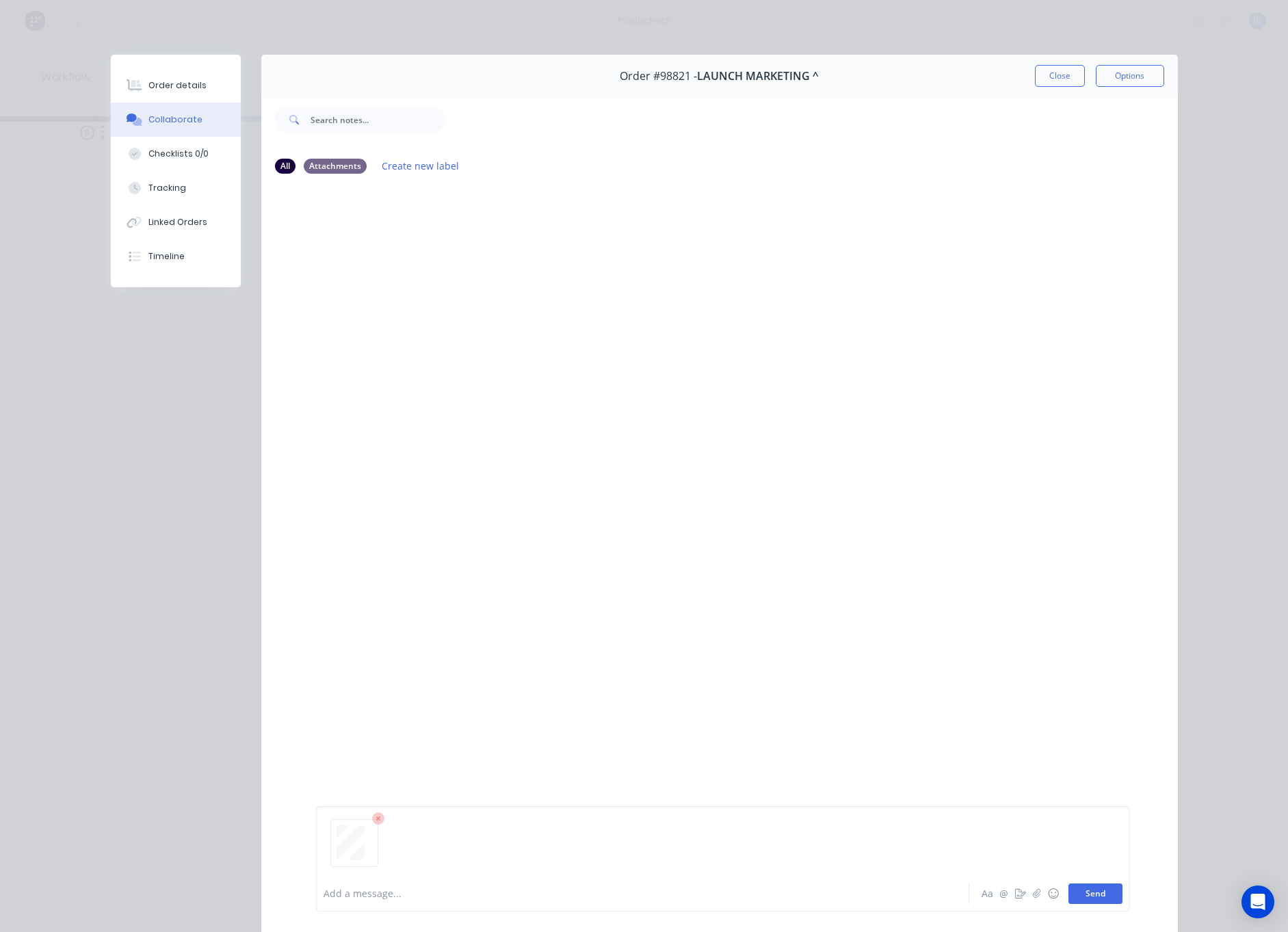
click at [1096, 890] on button "Send" at bounding box center [1095, 894] width 54 height 21
click at [1077, 72] on button "Close" at bounding box center [1060, 76] width 50 height 22
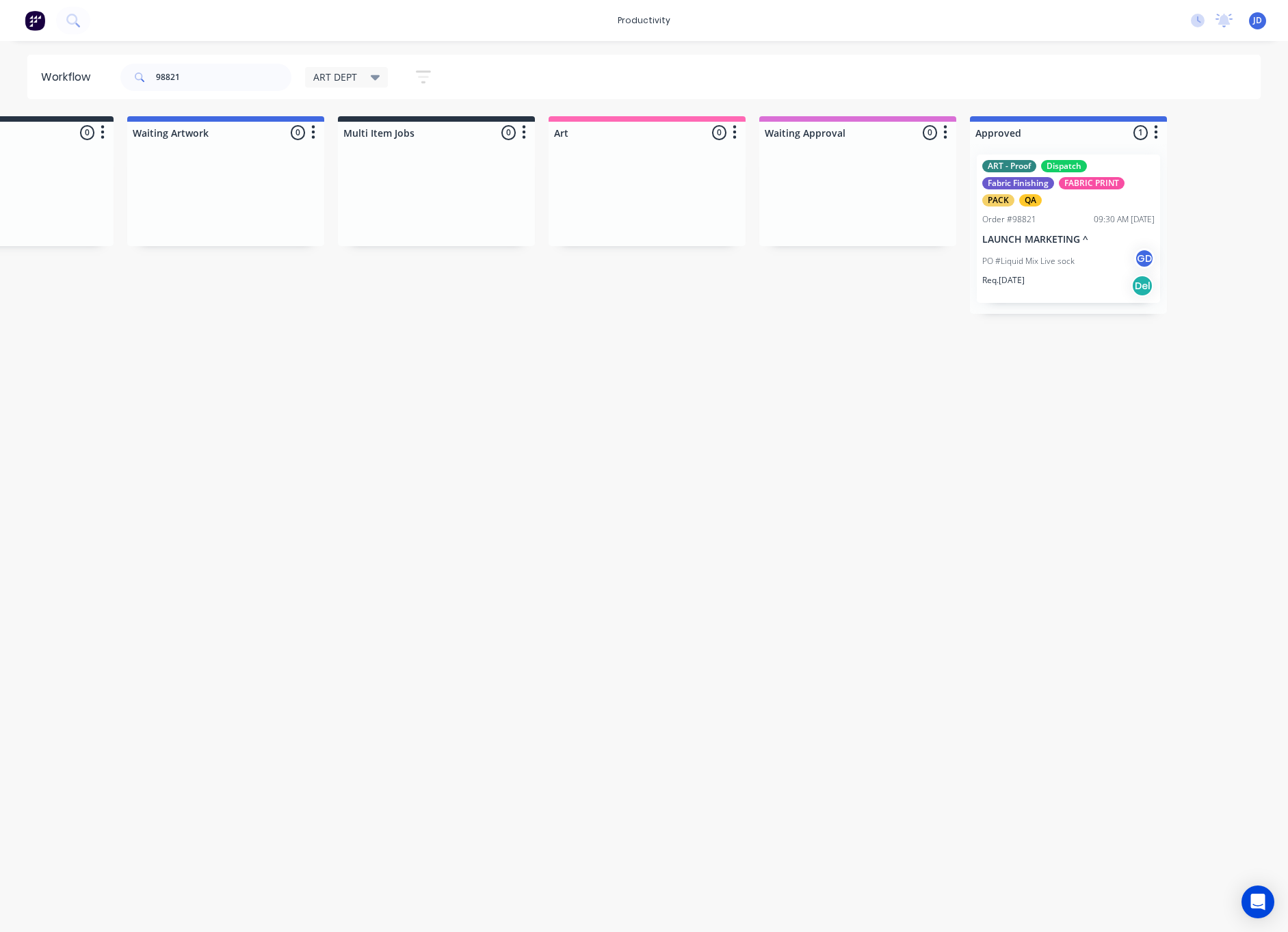
scroll to position [0, 117]
drag, startPoint x: 192, startPoint y: 77, endPoint x: 48, endPoint y: 71, distance: 144.1
click at [48, 71] on header "Workflow 98821 ART DEPT Save new view None edit ART DEPT (Default) edit Banner …" at bounding box center [644, 77] width 1234 height 44
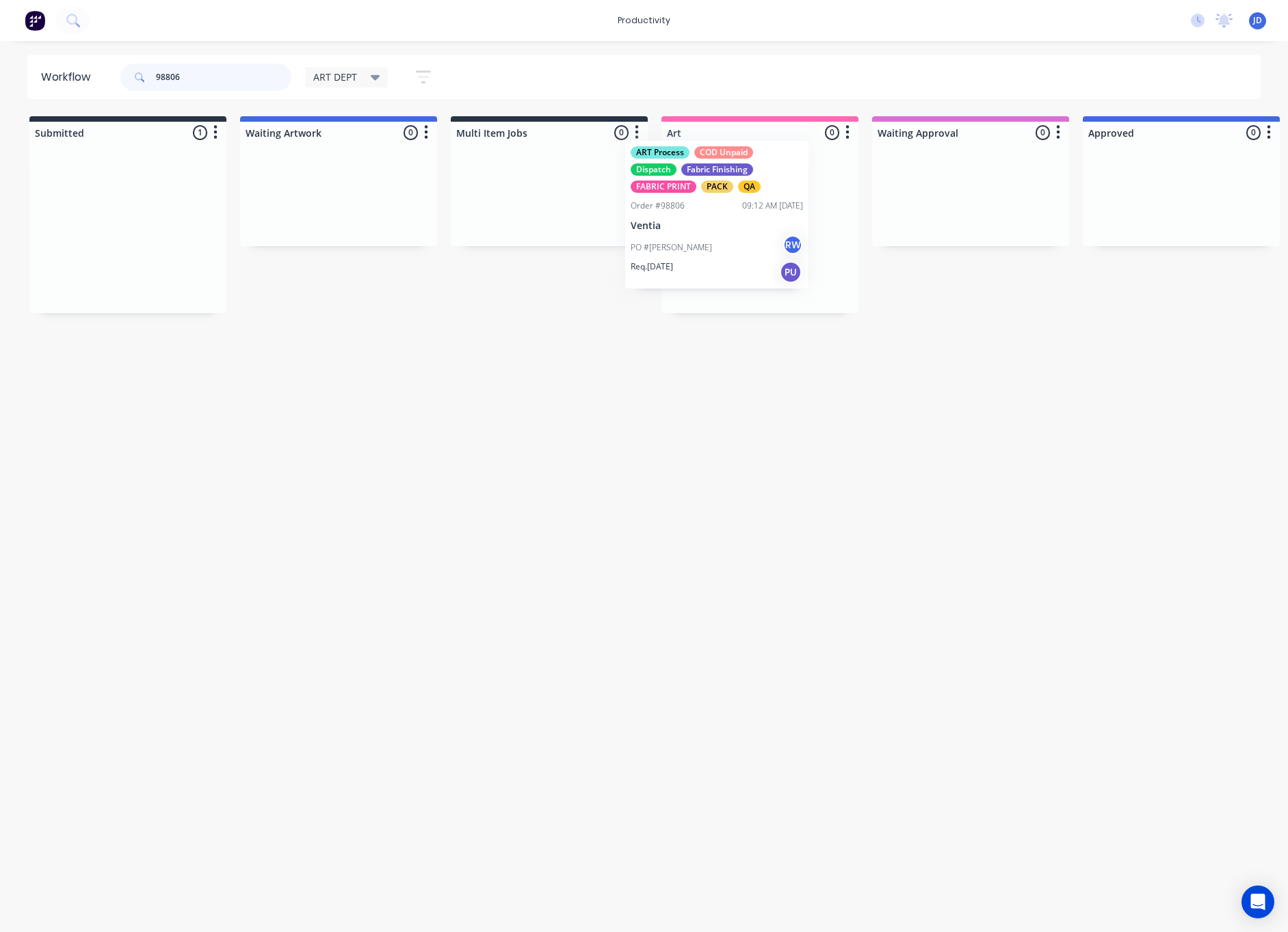
drag, startPoint x: 152, startPoint y: 269, endPoint x: 726, endPoint y: 255, distance: 574.2
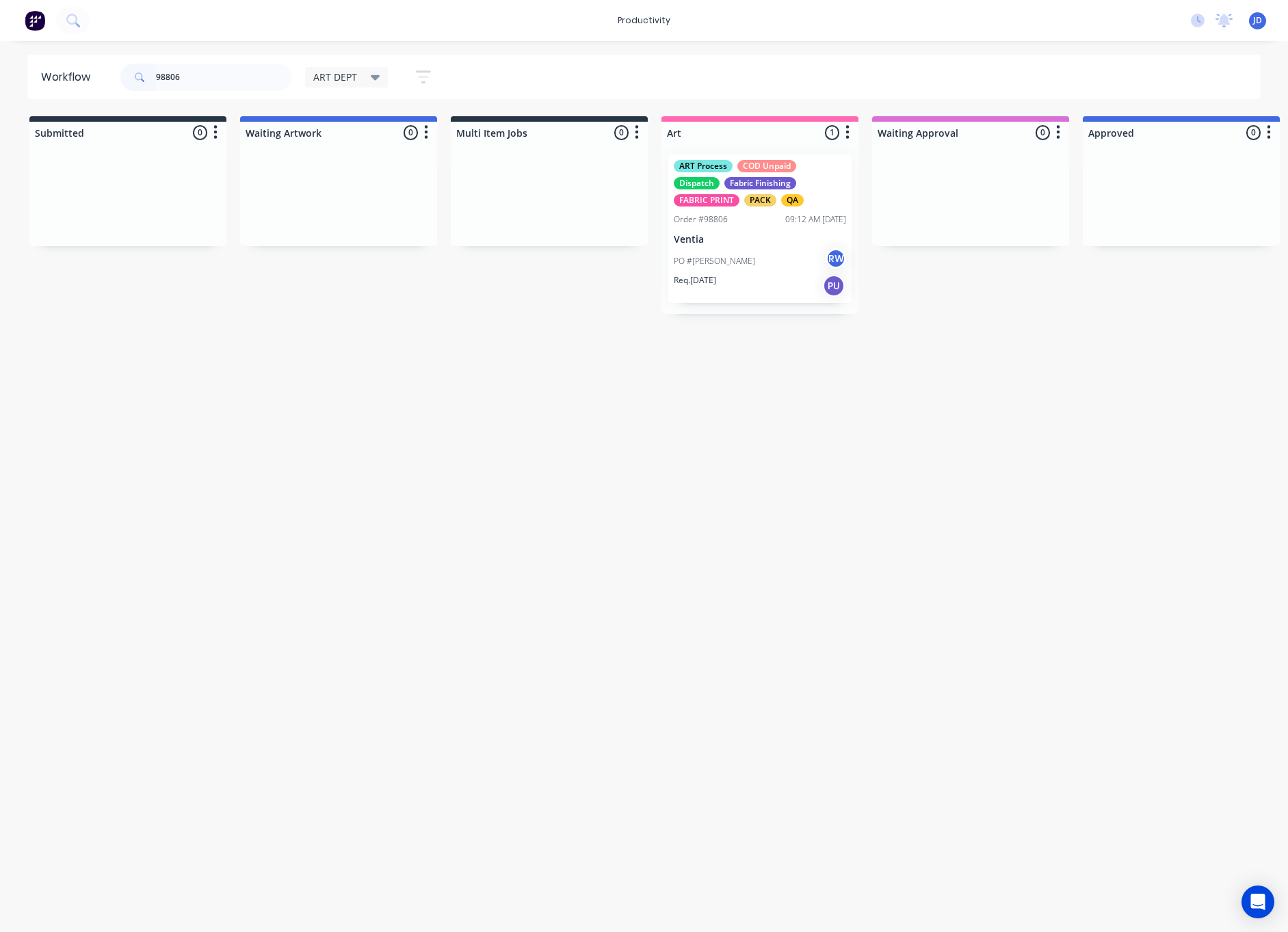
click at [703, 278] on p "Req. [DATE]" at bounding box center [694, 280] width 42 height 12
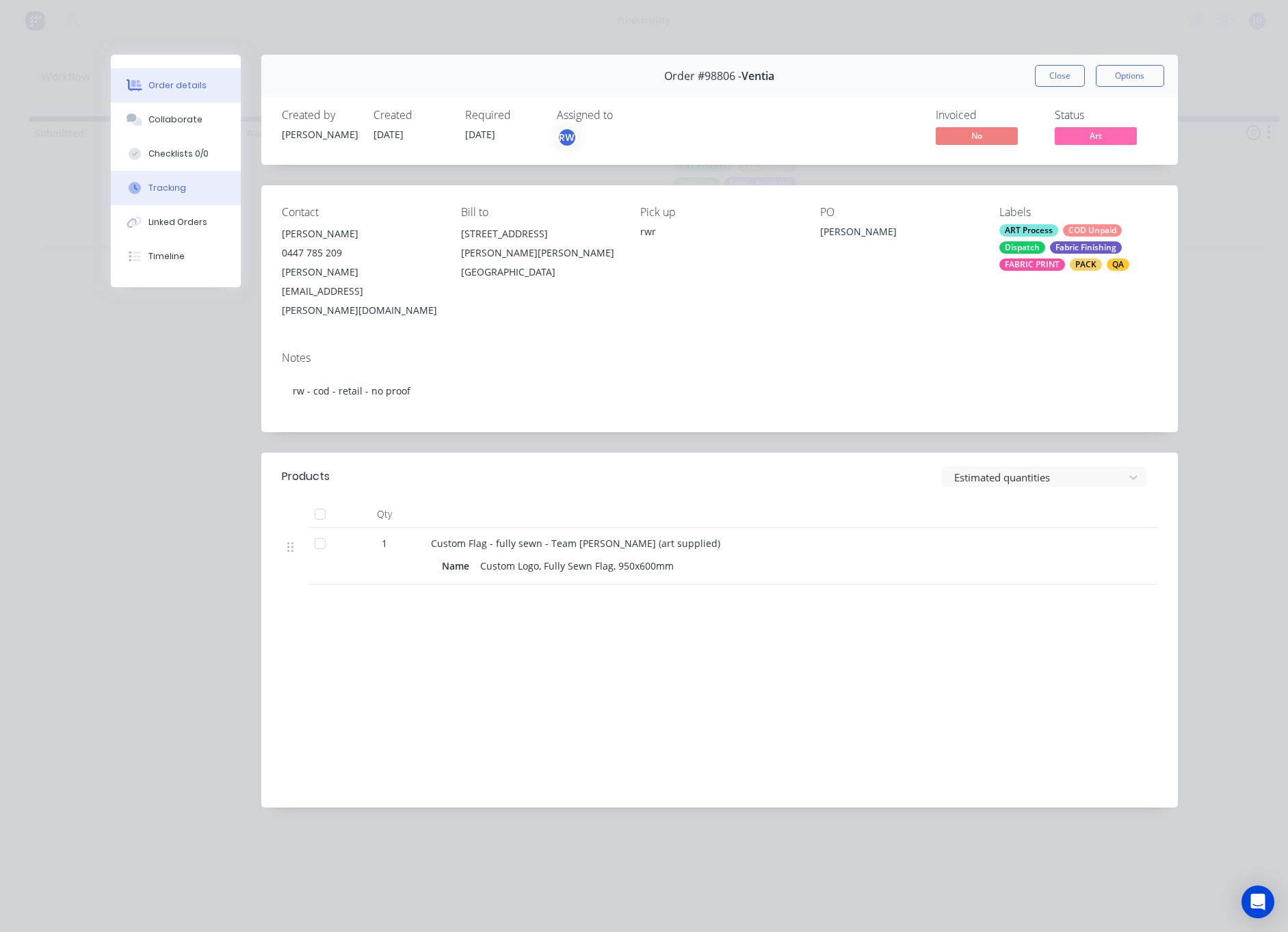
click at [153, 178] on button "Tracking" at bounding box center [176, 187] width 130 height 34
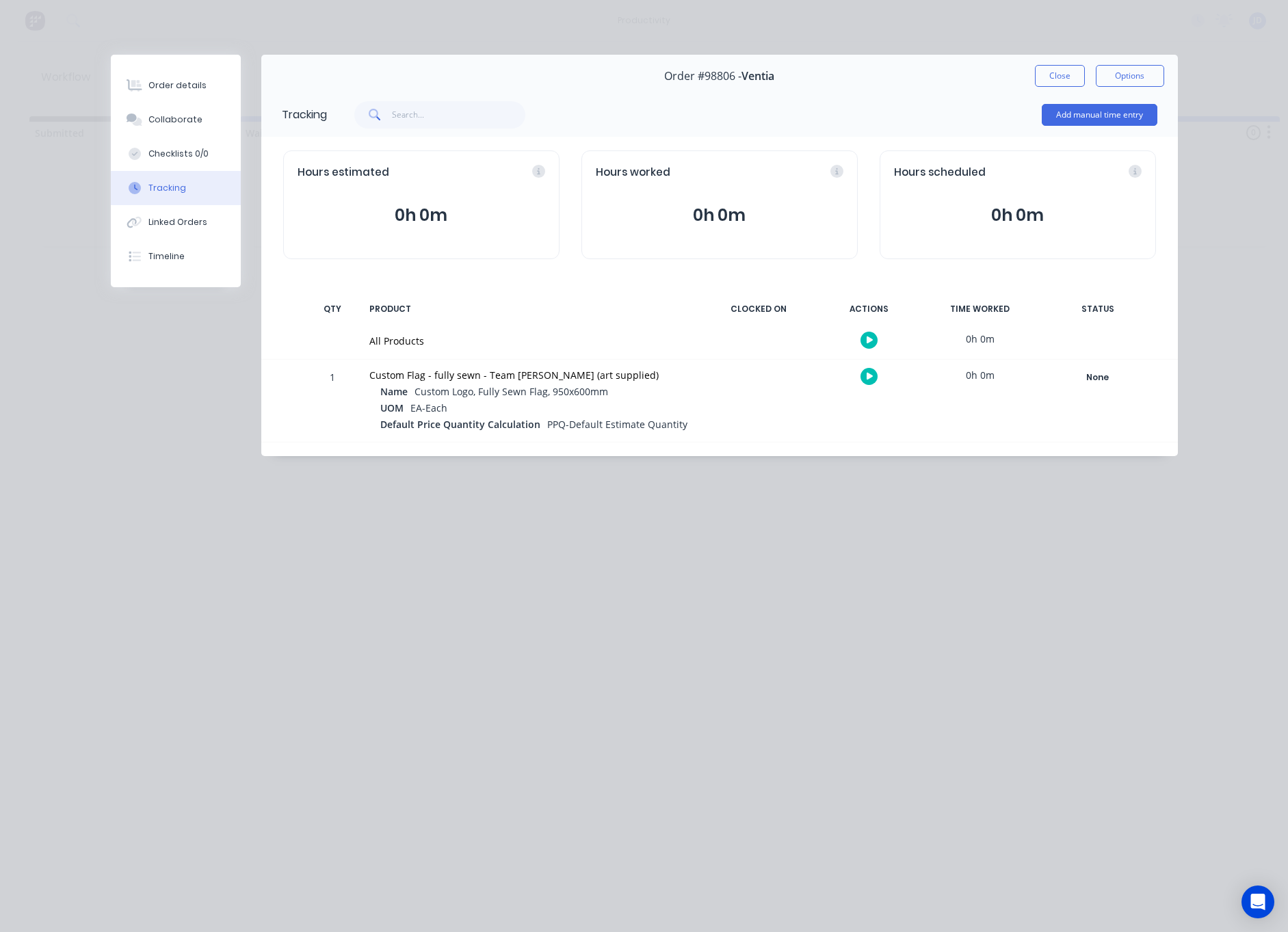
click at [858, 375] on div at bounding box center [869, 376] width 102 height 33
click at [865, 376] on button "button" at bounding box center [869, 376] width 17 height 17
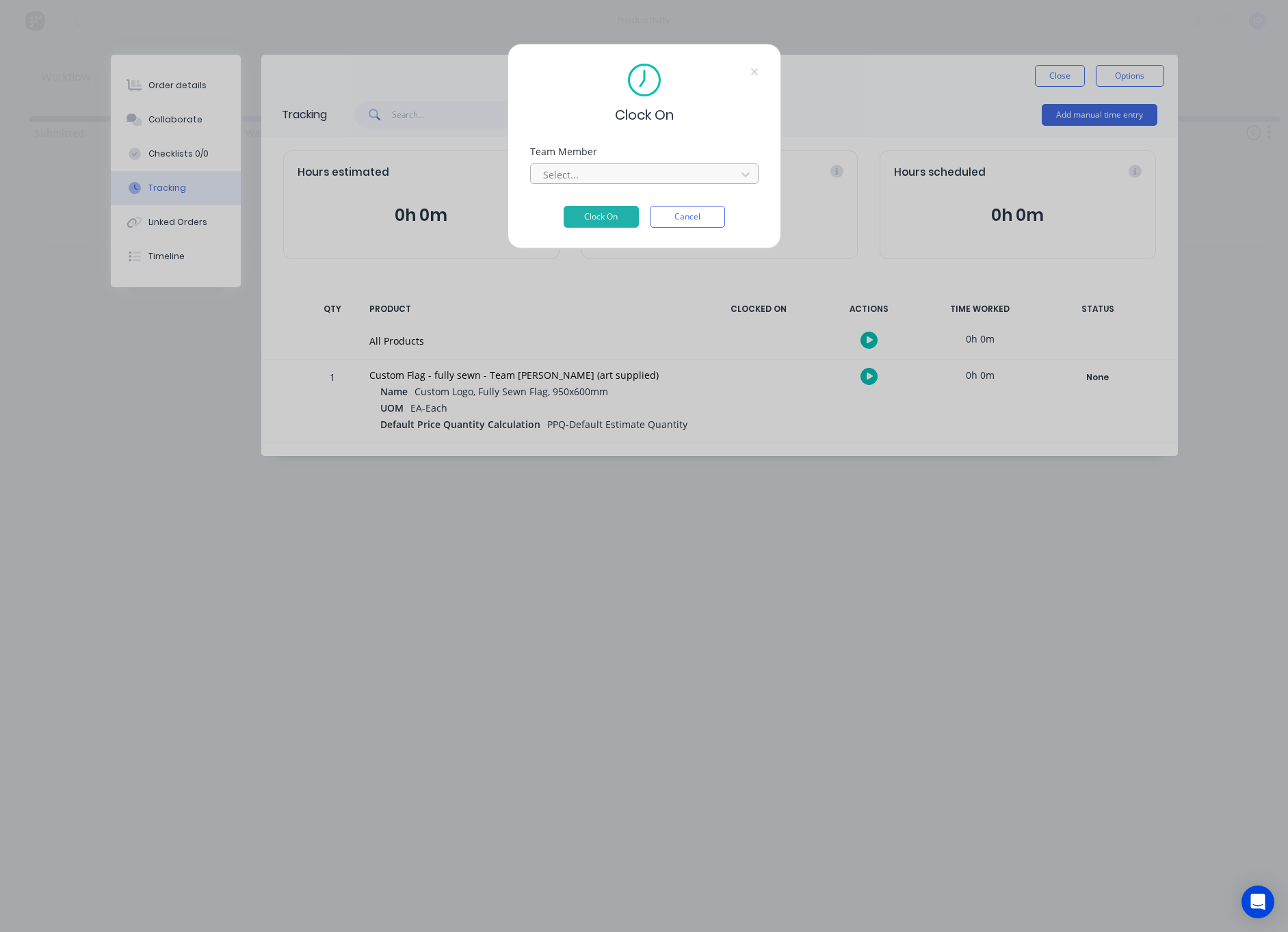
click at [564, 178] on div "Select..." at bounding box center [635, 174] width 185 height 14
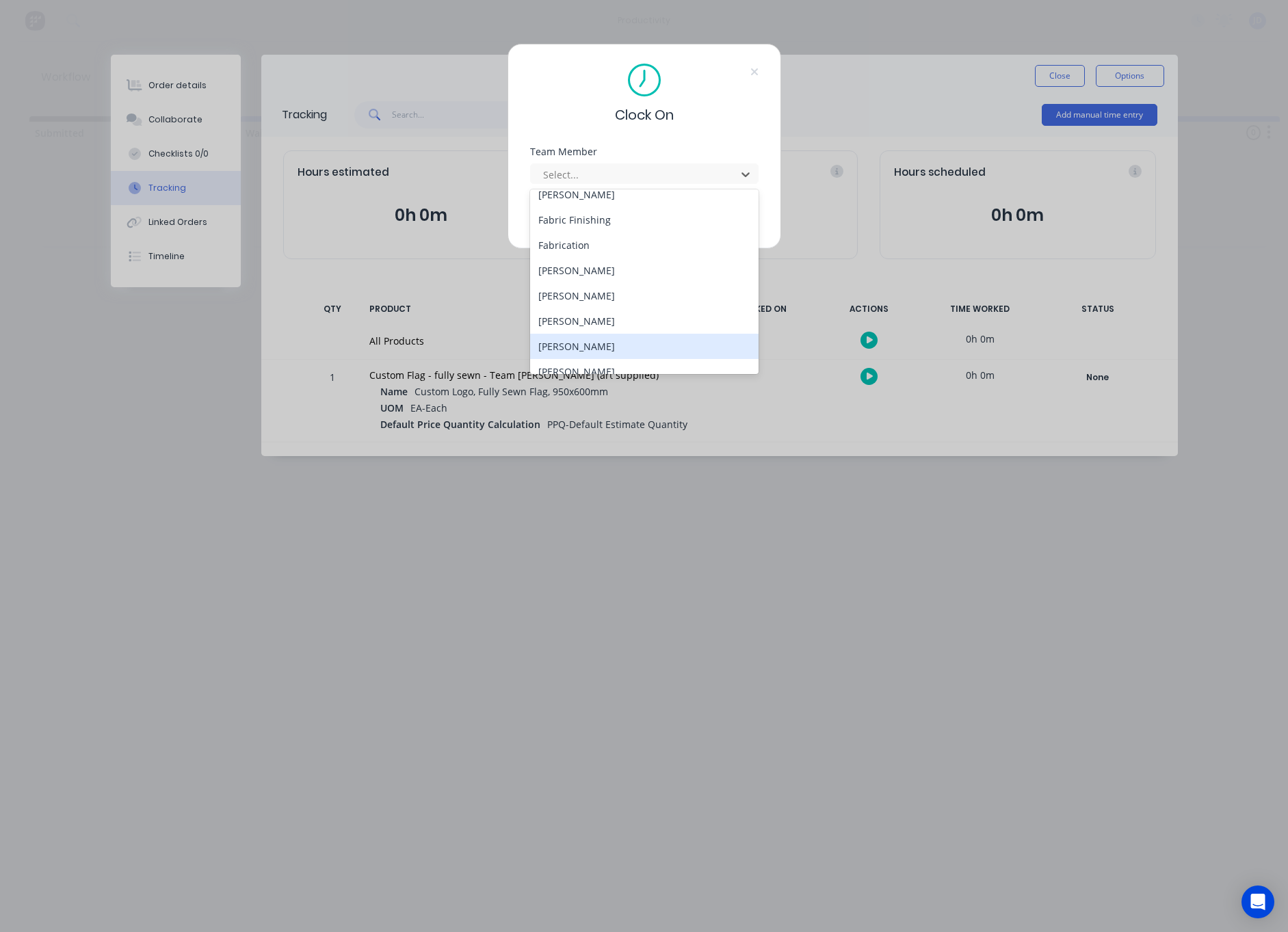
scroll to position [136, 0]
click at [581, 306] on div "[PERSON_NAME]" at bounding box center [644, 296] width 228 height 25
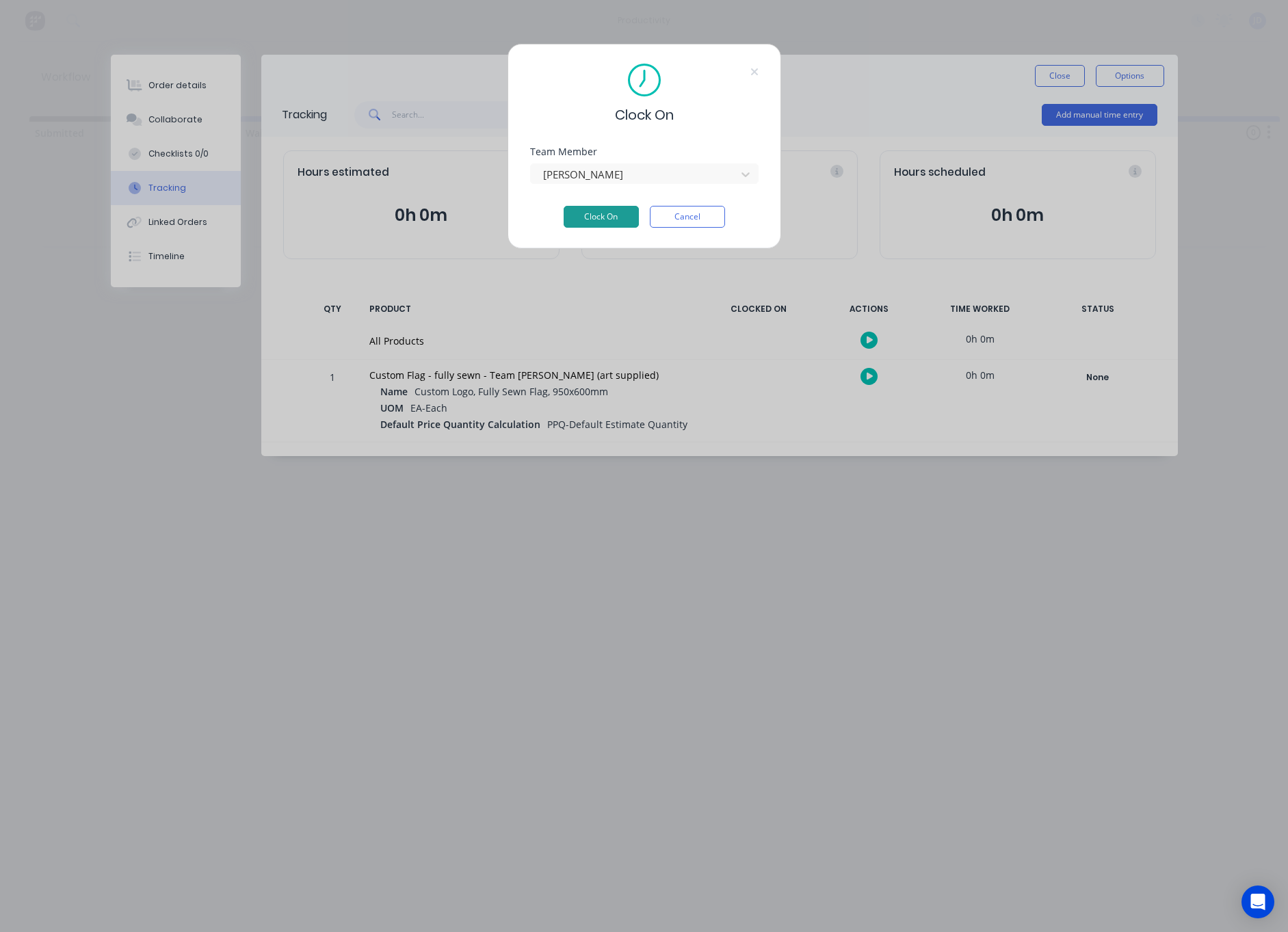
click at [602, 217] on button "Clock On" at bounding box center [601, 216] width 75 height 22
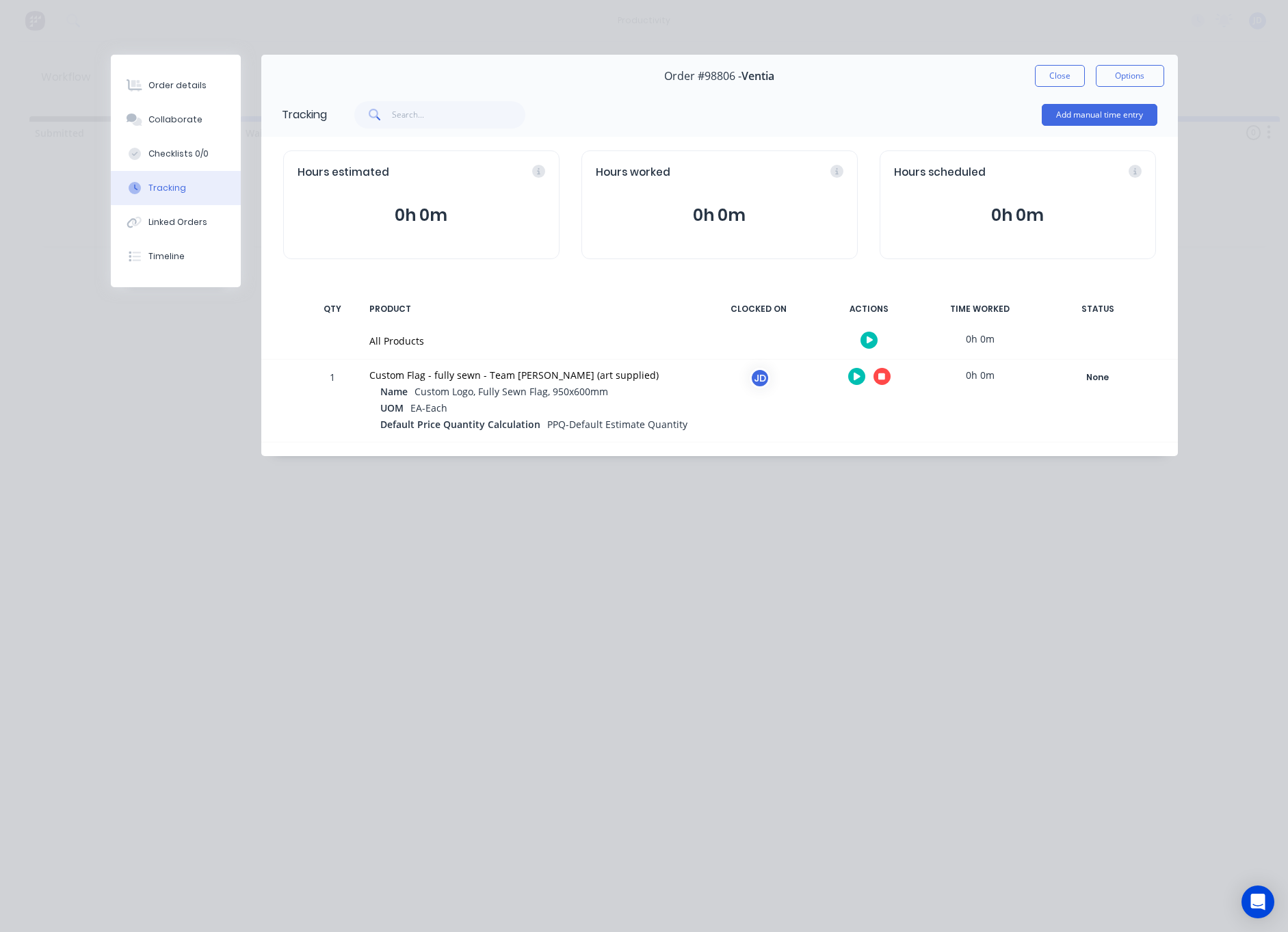
click at [881, 379] on icon "button" at bounding box center [882, 377] width 7 height 7
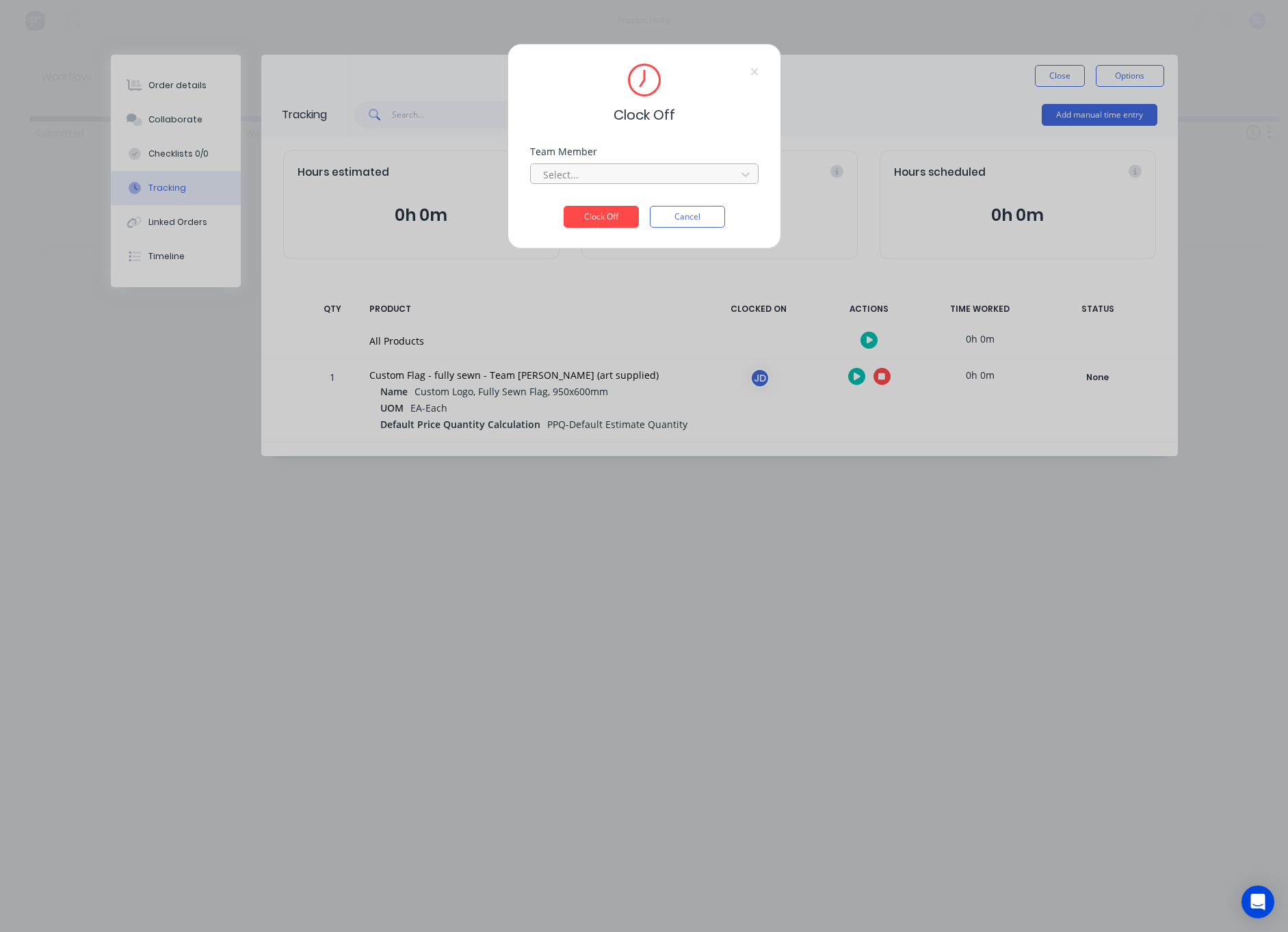
drag, startPoint x: 589, startPoint y: 171, endPoint x: 585, endPoint y: 178, distance: 8.1
click at [589, 171] on div at bounding box center [635, 175] width 187 height 17
click at [569, 195] on div "[PERSON_NAME]" at bounding box center [644, 205] width 228 height 25
click at [602, 221] on button "Clock Off" at bounding box center [601, 216] width 75 height 22
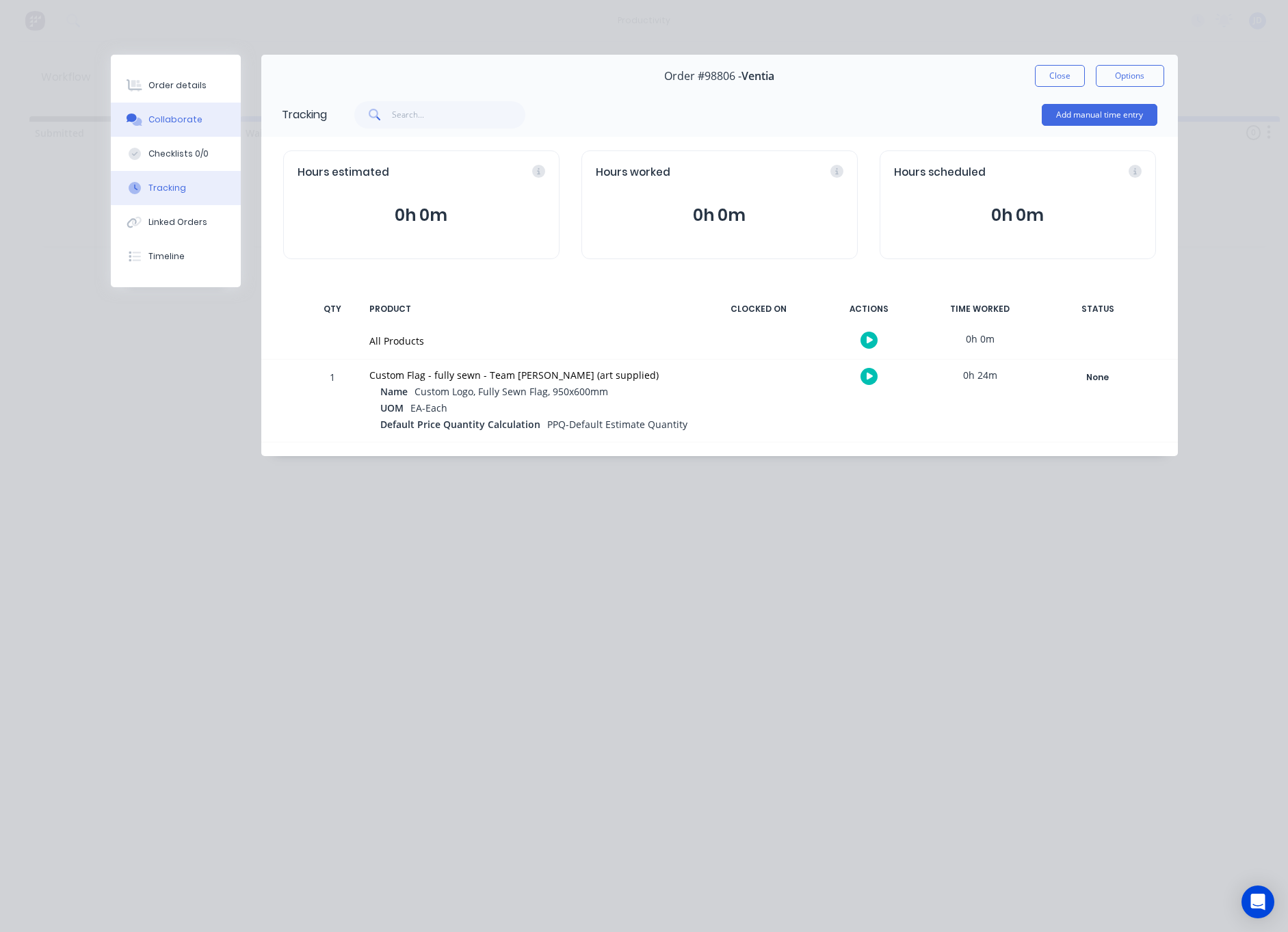
click at [152, 127] on button "Collaborate" at bounding box center [176, 119] width 130 height 34
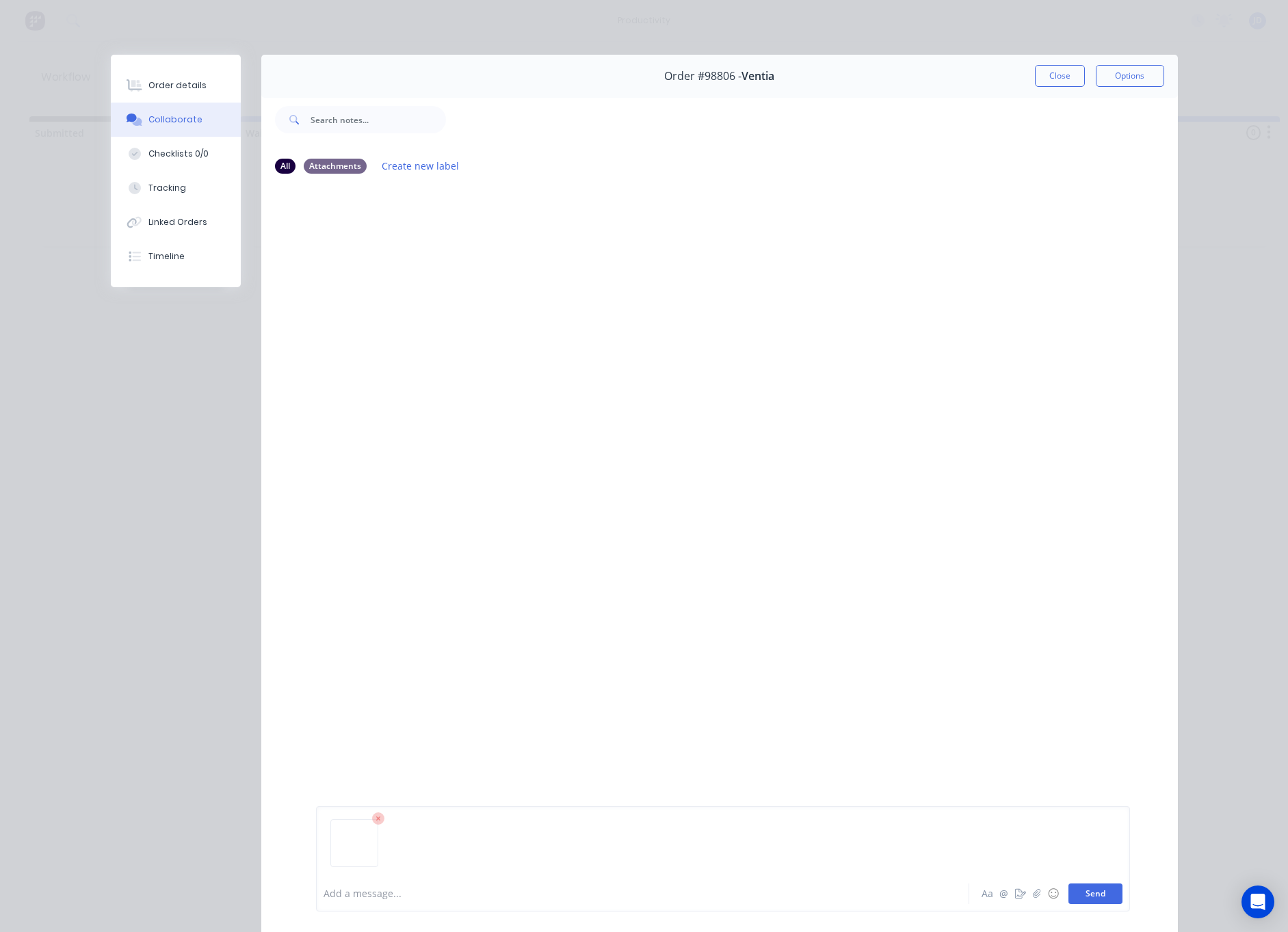
click at [1096, 892] on button "Send" at bounding box center [1095, 894] width 54 height 21
click at [1055, 71] on button "Close" at bounding box center [1060, 76] width 50 height 22
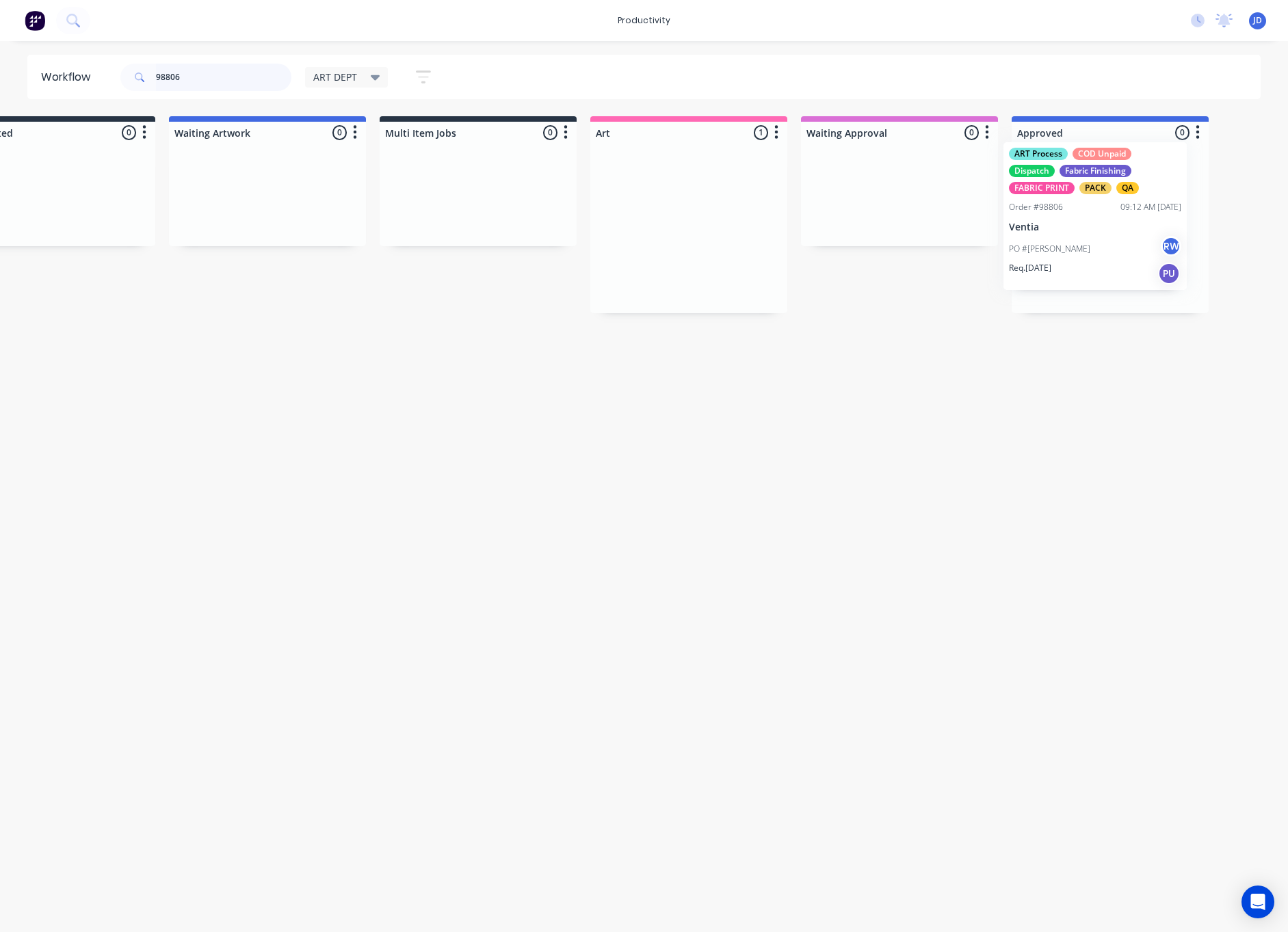
scroll to position [0, 109]
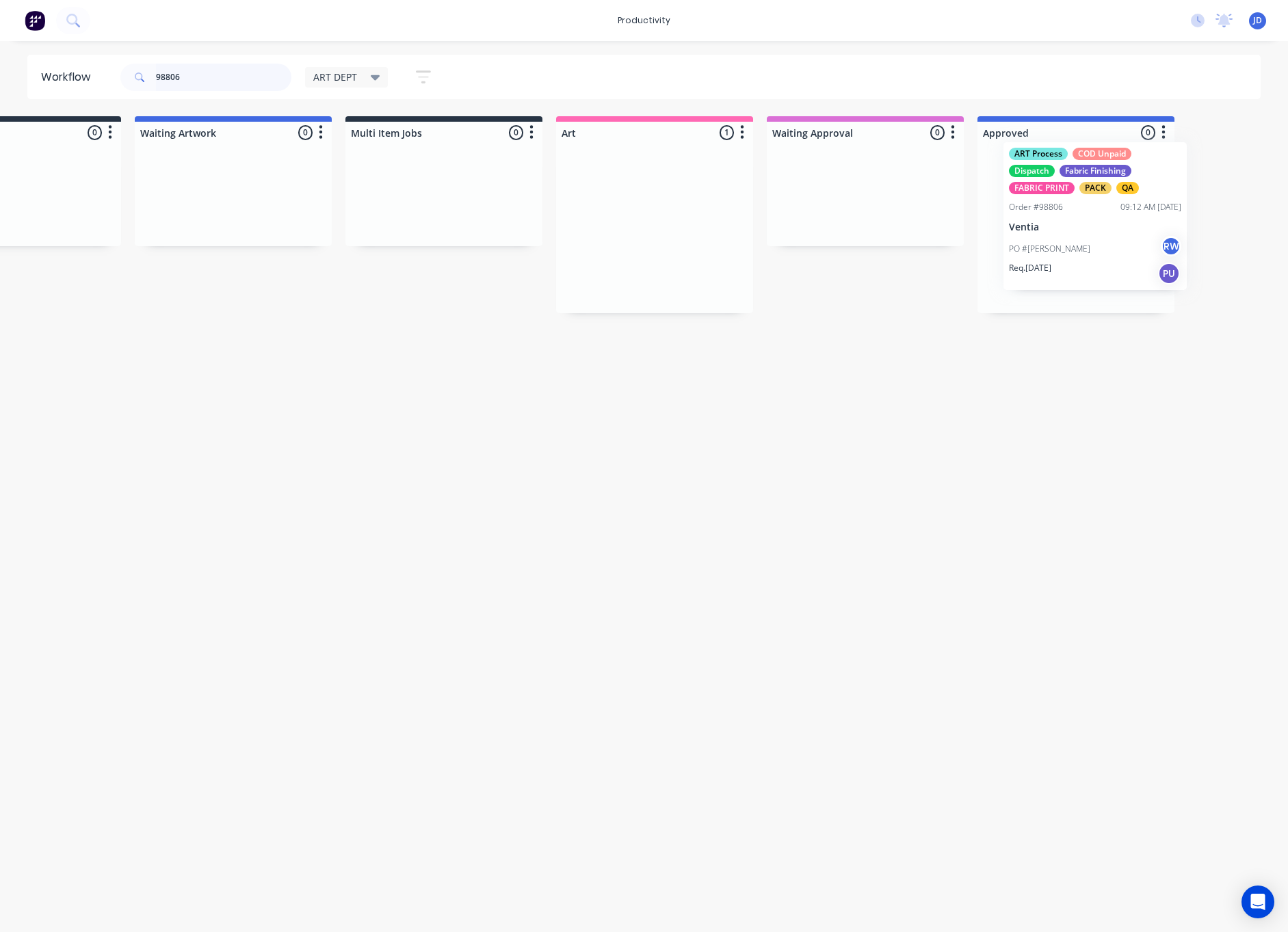
drag, startPoint x: 777, startPoint y: 220, endPoint x: 1113, endPoint y: 207, distance: 336.3
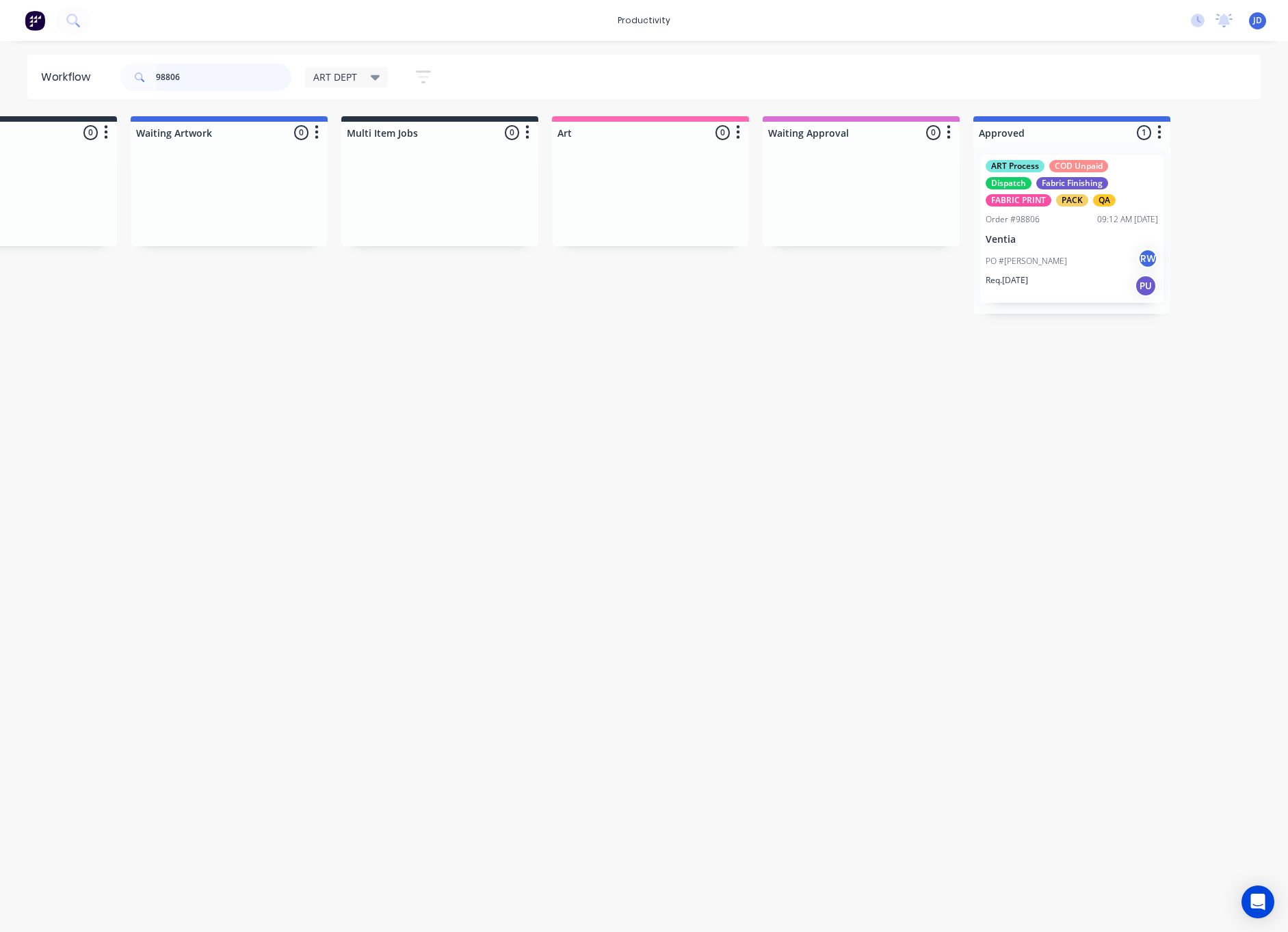
drag, startPoint x: 176, startPoint y: 73, endPoint x: 99, endPoint y: 64, distance: 77.5
click at [99, 64] on header "Workflow 98806 ART DEPT Save new view None edit ART DEPT (Default) edit Banner …" at bounding box center [644, 77] width 1234 height 44
type input "98810"
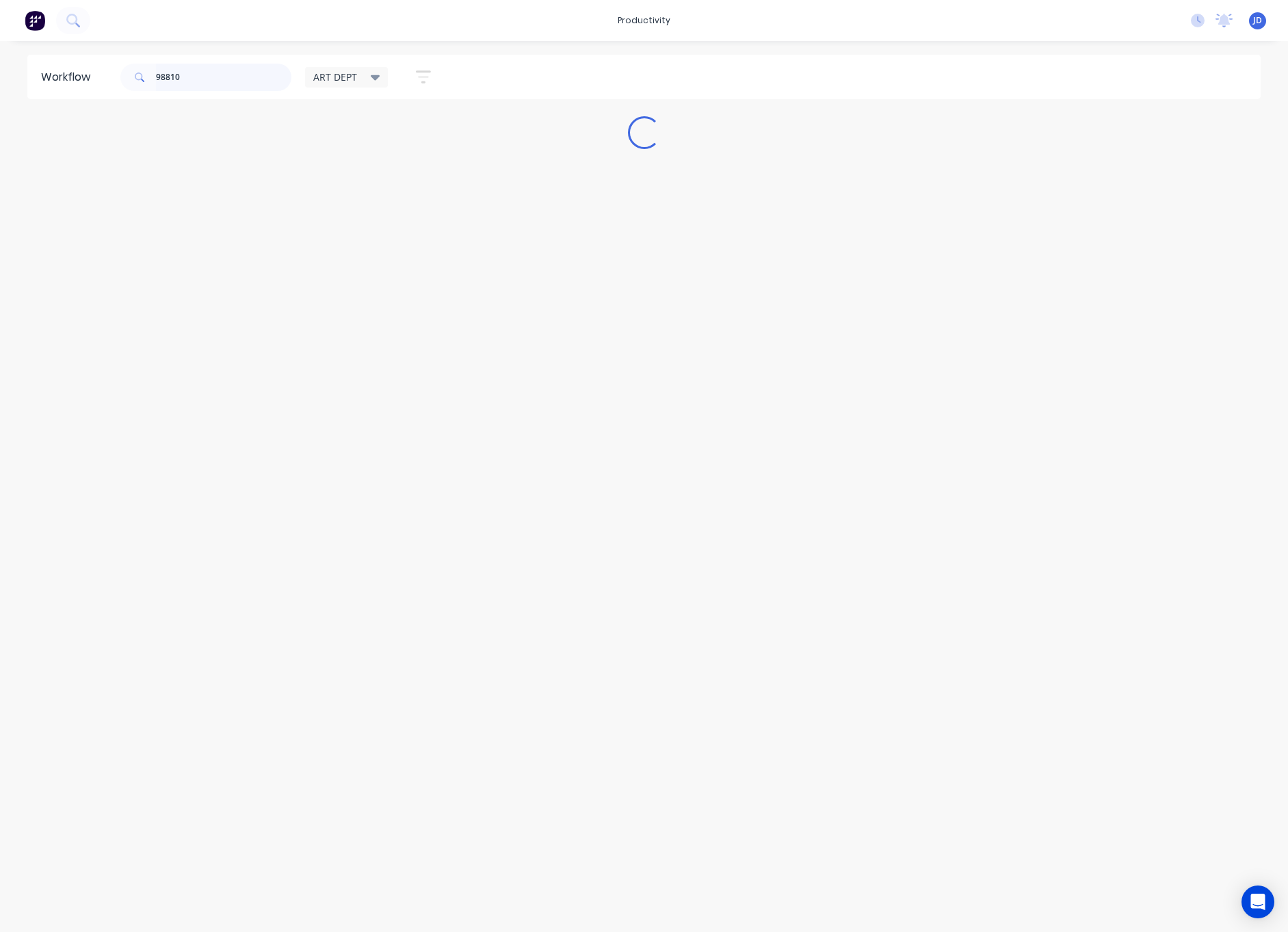
scroll to position [0, 0]
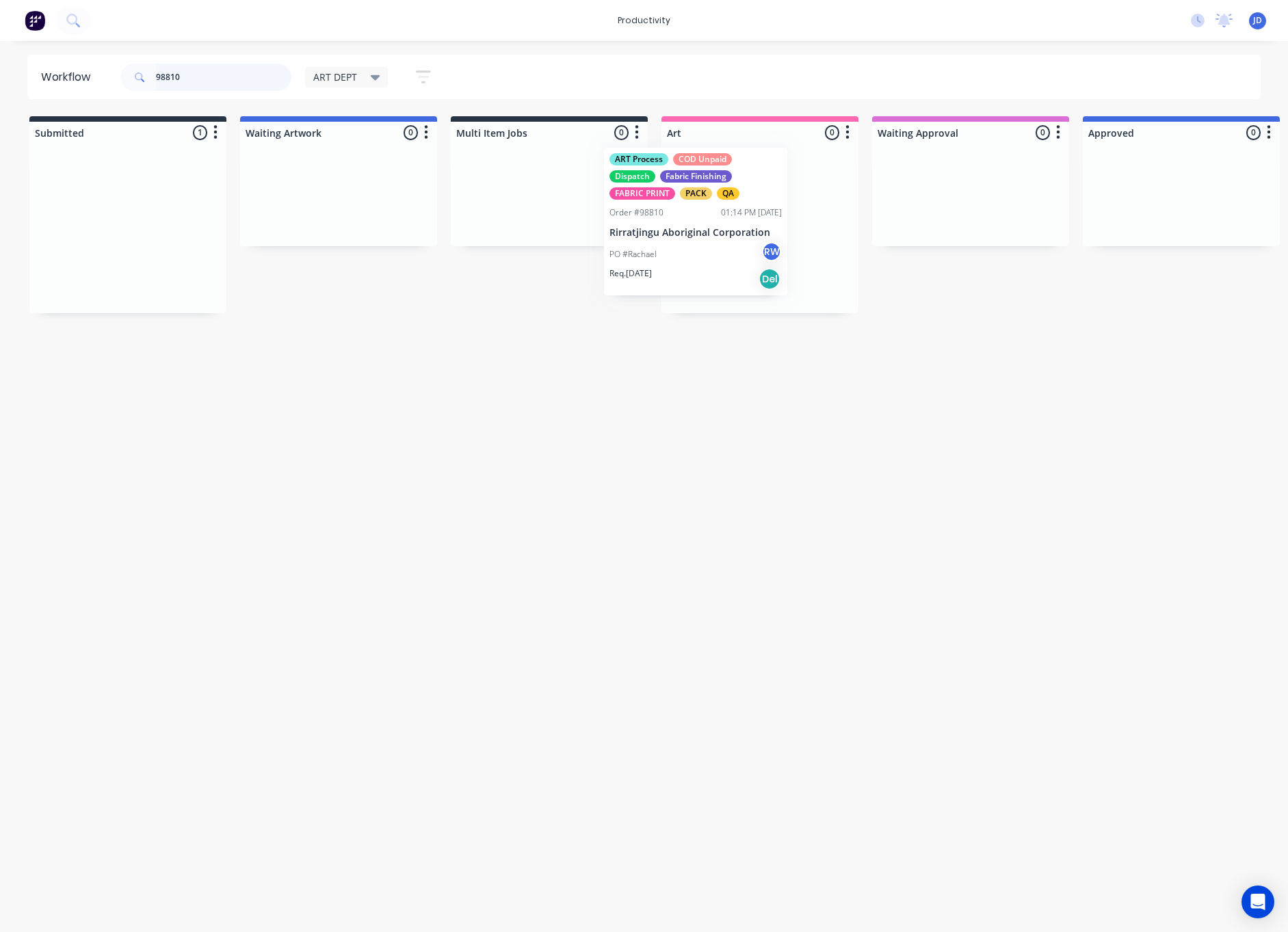
drag, startPoint x: 178, startPoint y: 224, endPoint x: 746, endPoint y: 216, distance: 568.1
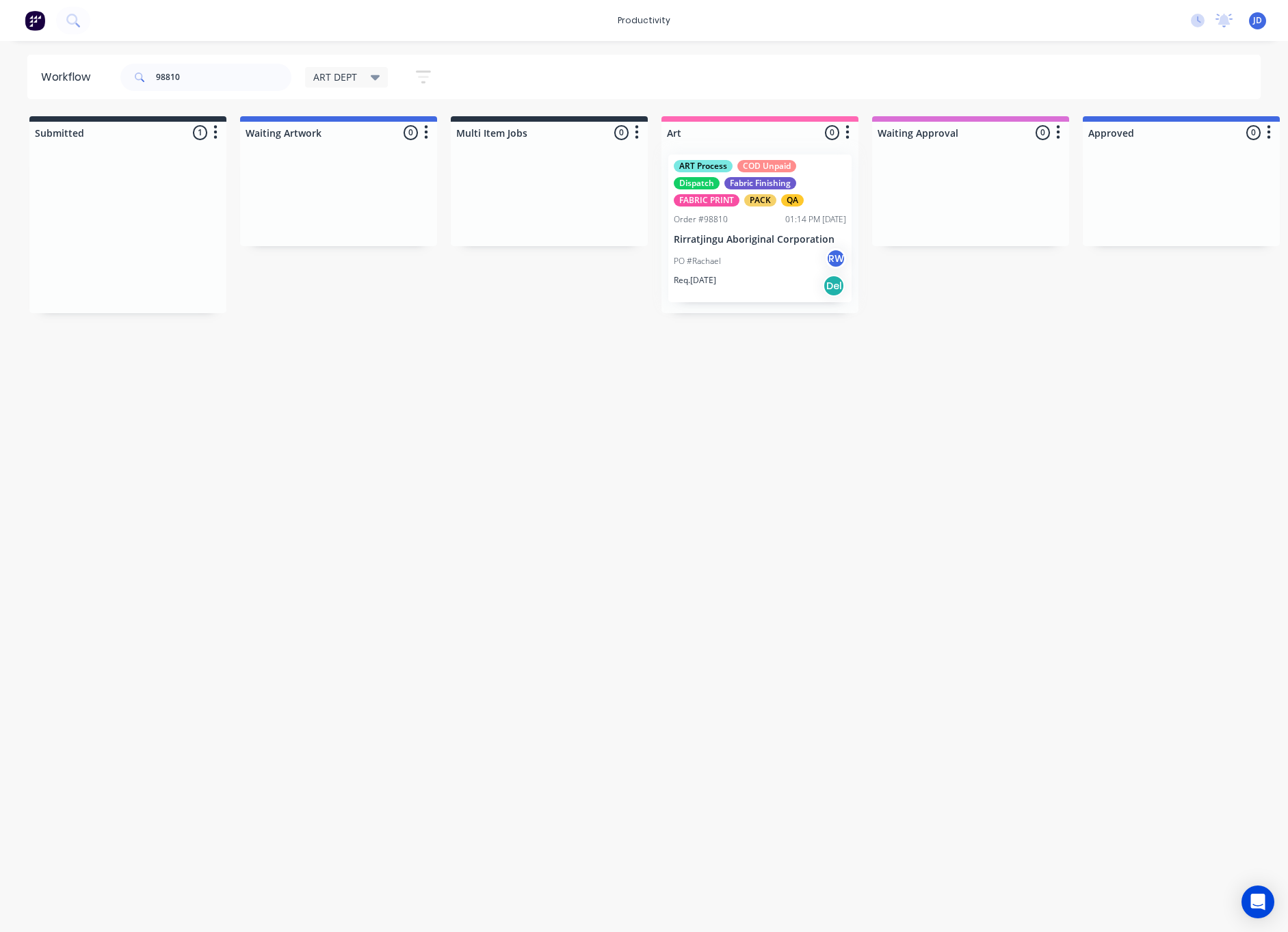
click at [756, 247] on div at bounding box center [760, 229] width 197 height 170
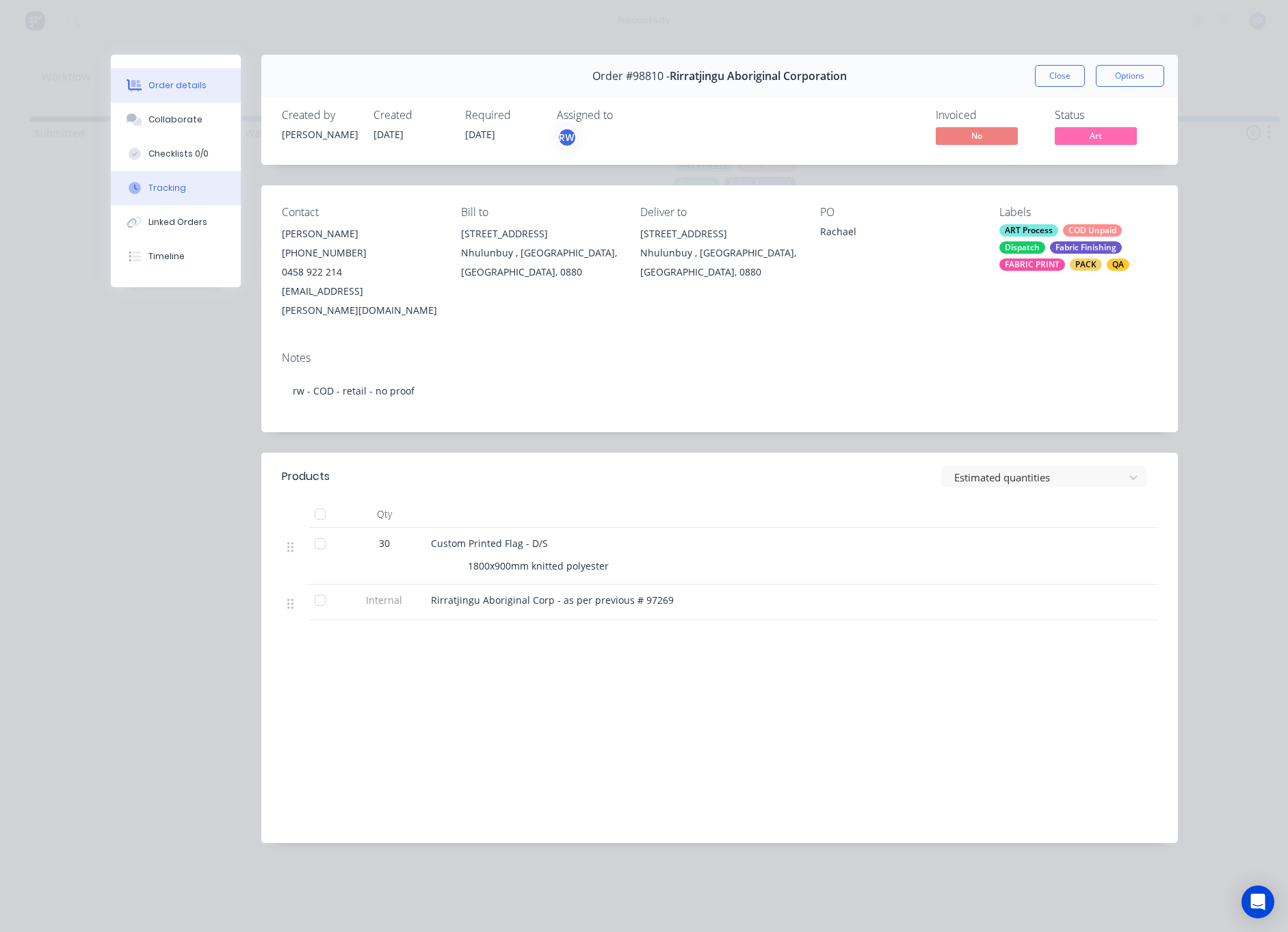
click at [162, 190] on div "Tracking" at bounding box center [167, 188] width 37 height 12
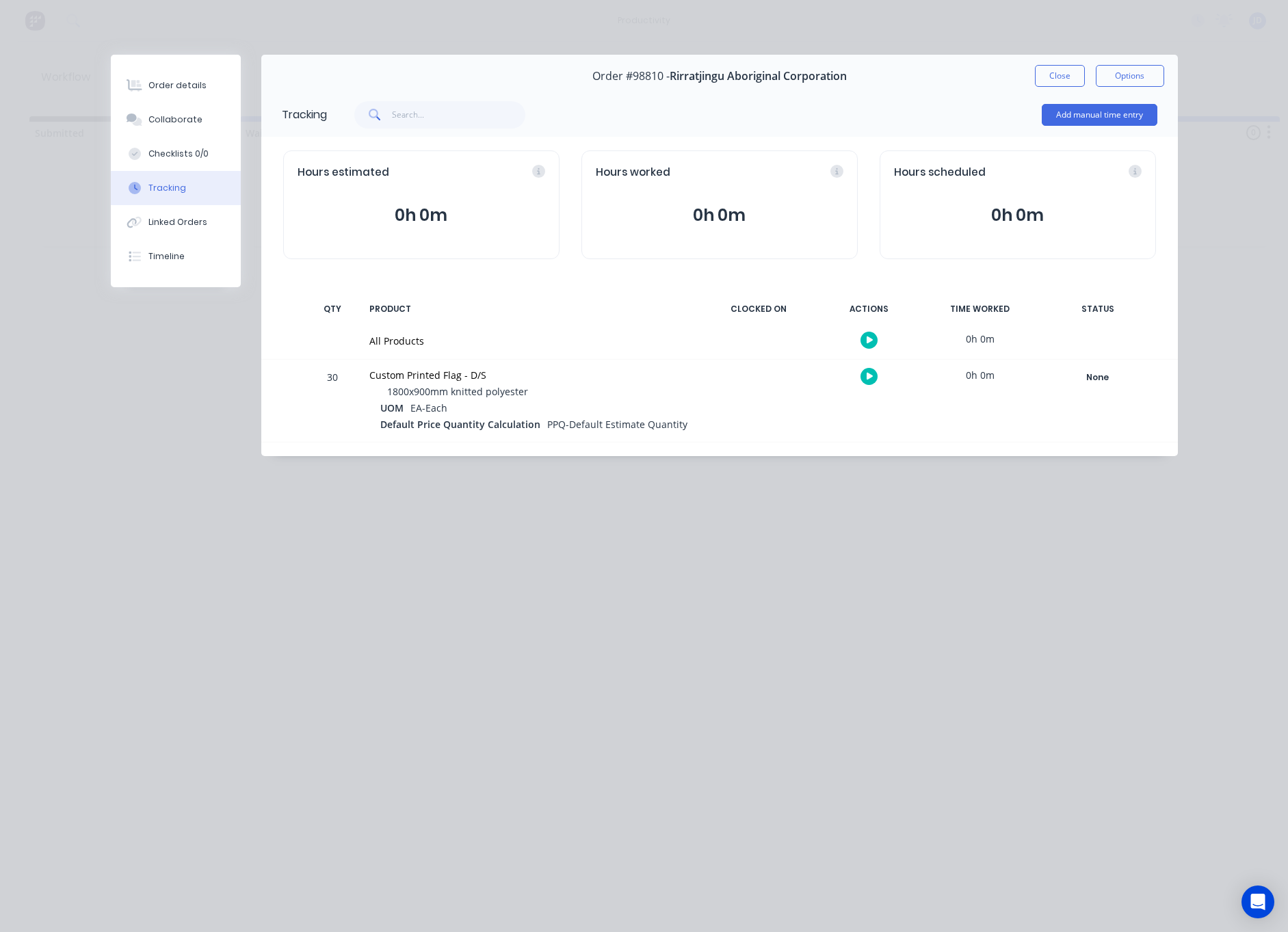
click at [862, 377] on button "button" at bounding box center [869, 376] width 17 height 17
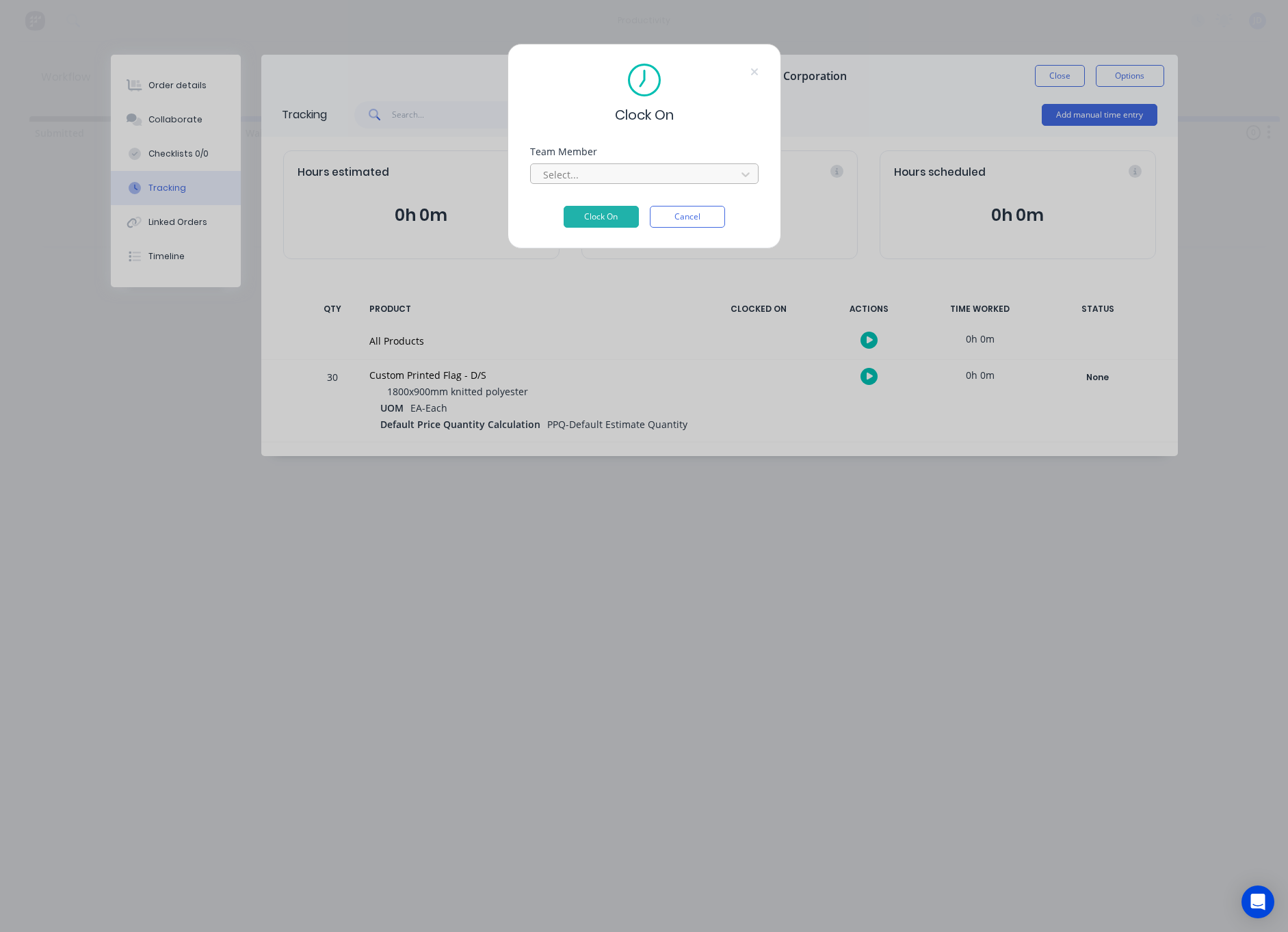
click at [560, 182] on div at bounding box center [635, 175] width 187 height 17
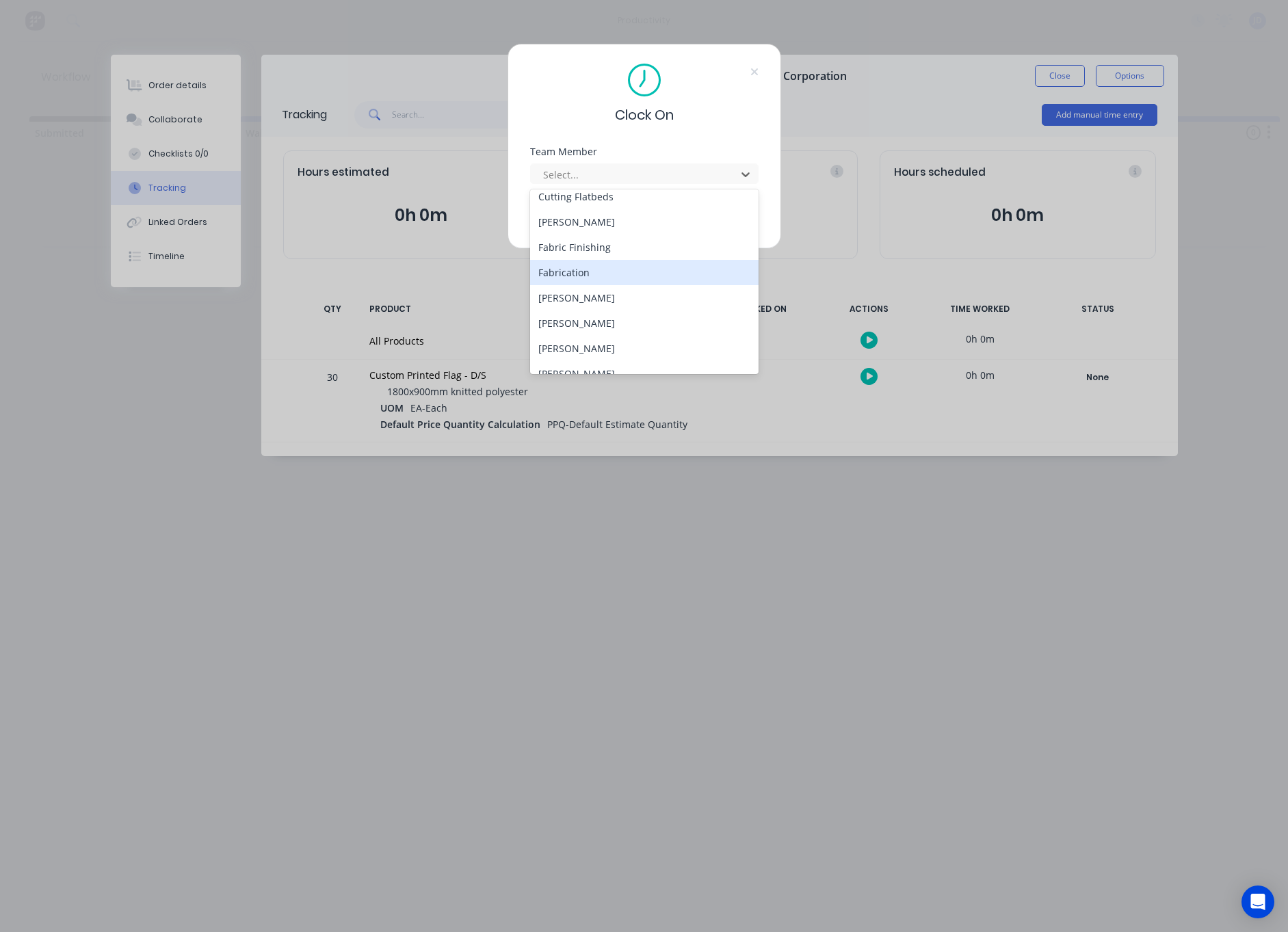
scroll to position [113, 0]
click at [554, 308] on div "[PERSON_NAME]" at bounding box center [644, 319] width 228 height 25
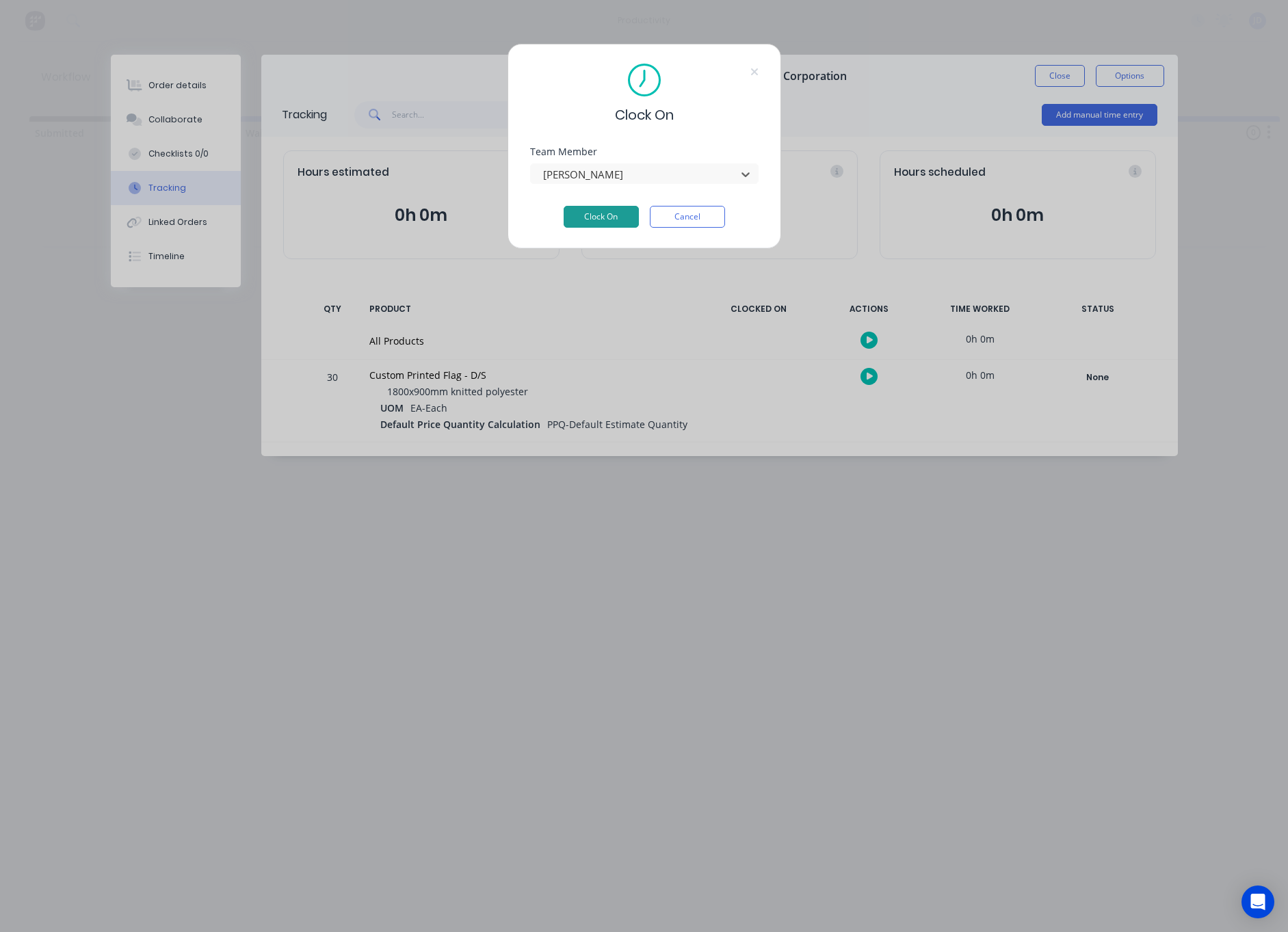
click at [604, 211] on button "Clock On" at bounding box center [601, 216] width 75 height 22
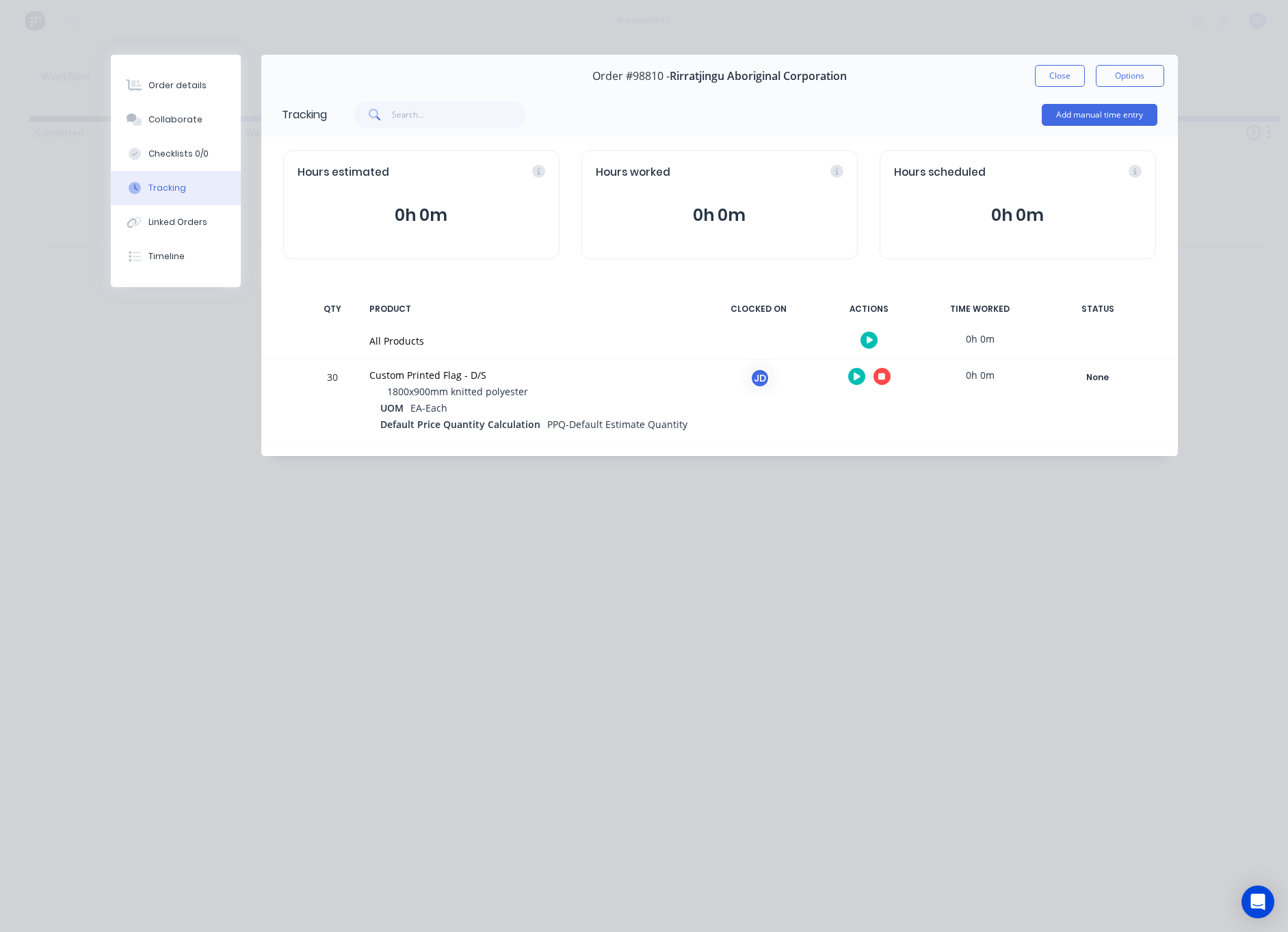
click at [881, 372] on button "button" at bounding box center [882, 376] width 17 height 17
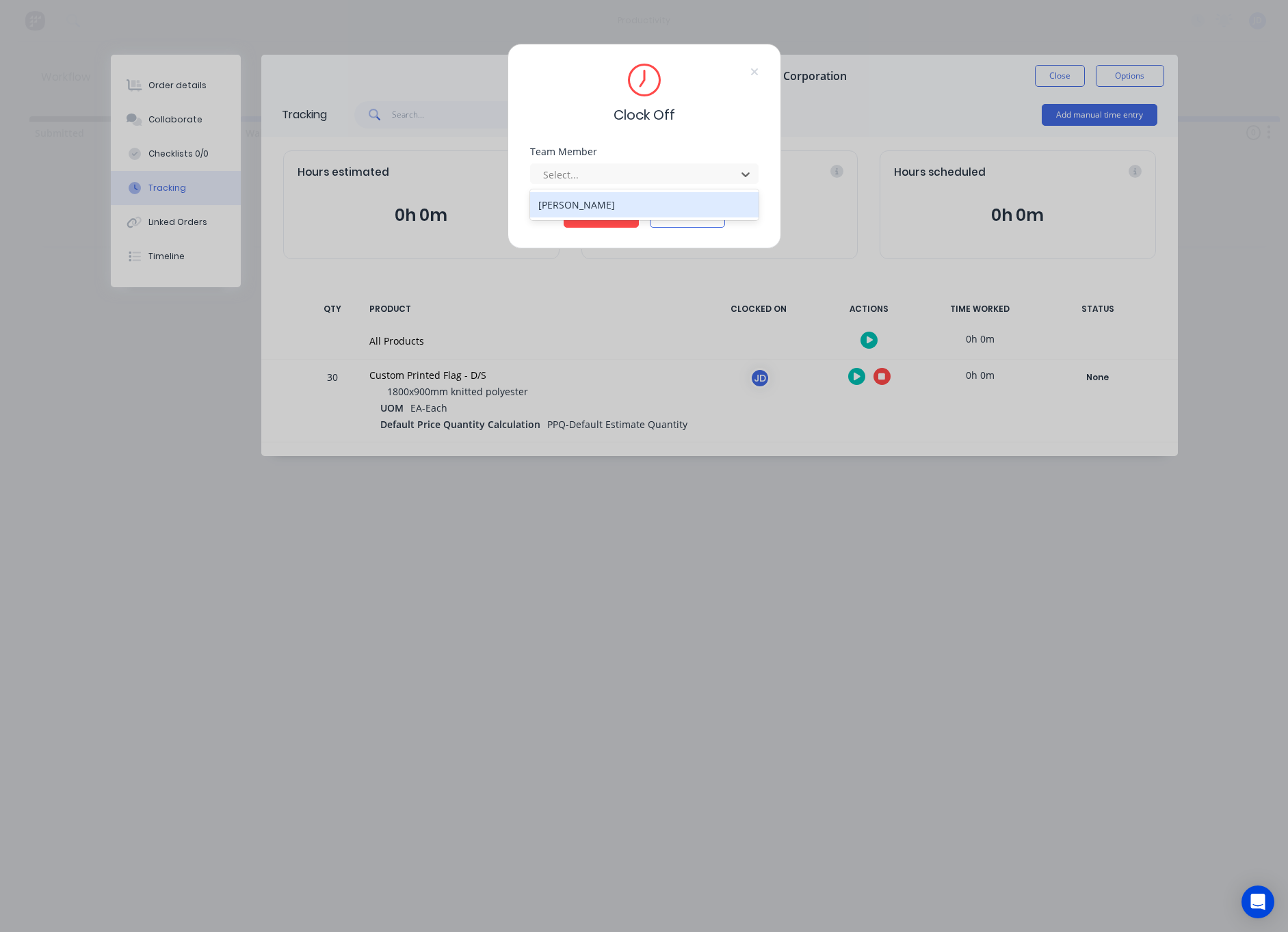
drag, startPoint x: 569, startPoint y: 174, endPoint x: 568, endPoint y: 206, distance: 32.0
click at [569, 174] on div "Select..." at bounding box center [635, 174] width 185 height 14
click at [566, 205] on div "[PERSON_NAME]" at bounding box center [644, 205] width 228 height 25
click at [584, 221] on button "Clock Off" at bounding box center [601, 216] width 75 height 22
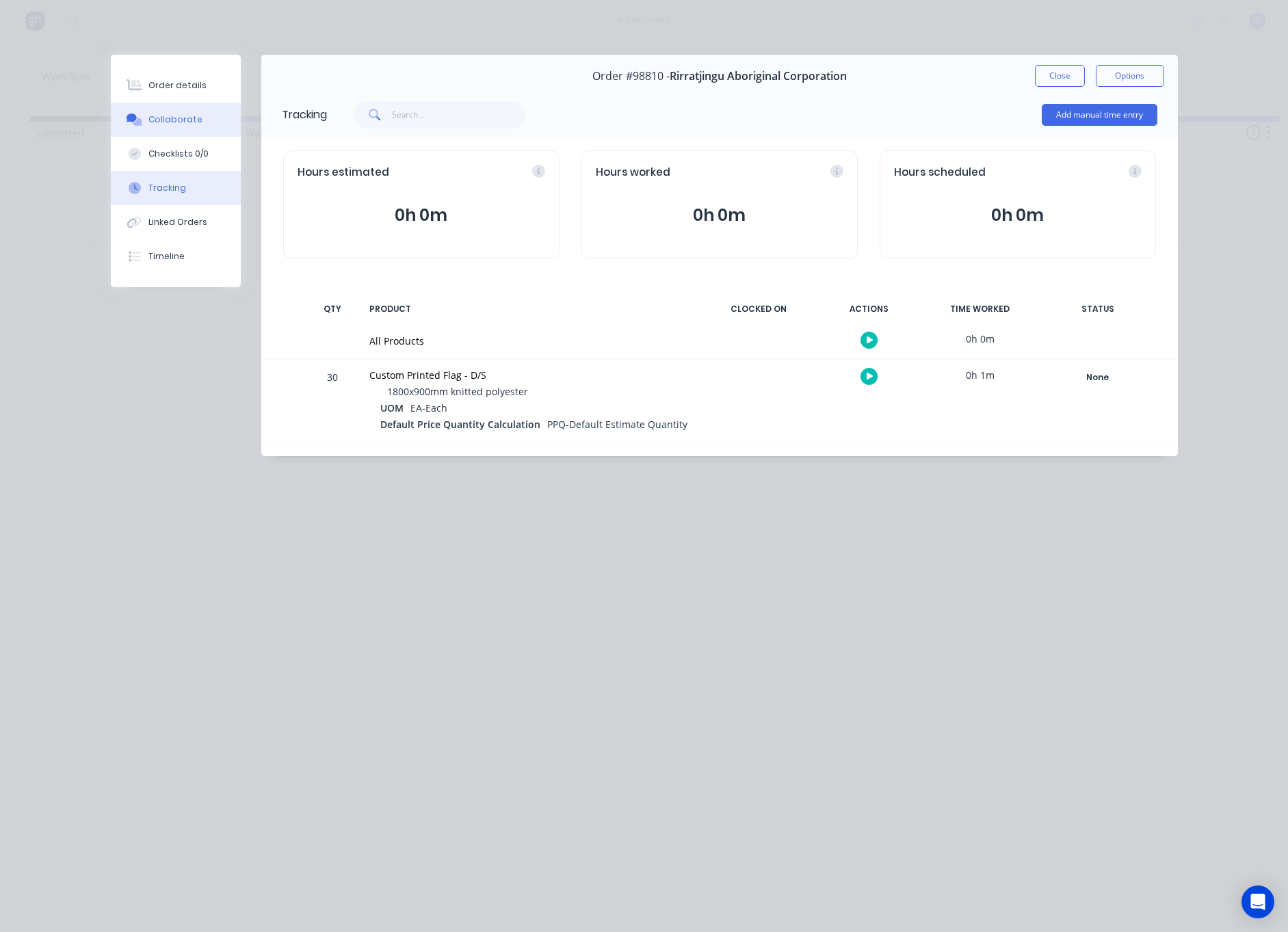
click at [134, 120] on icon at bounding box center [132, 117] width 10 height 8
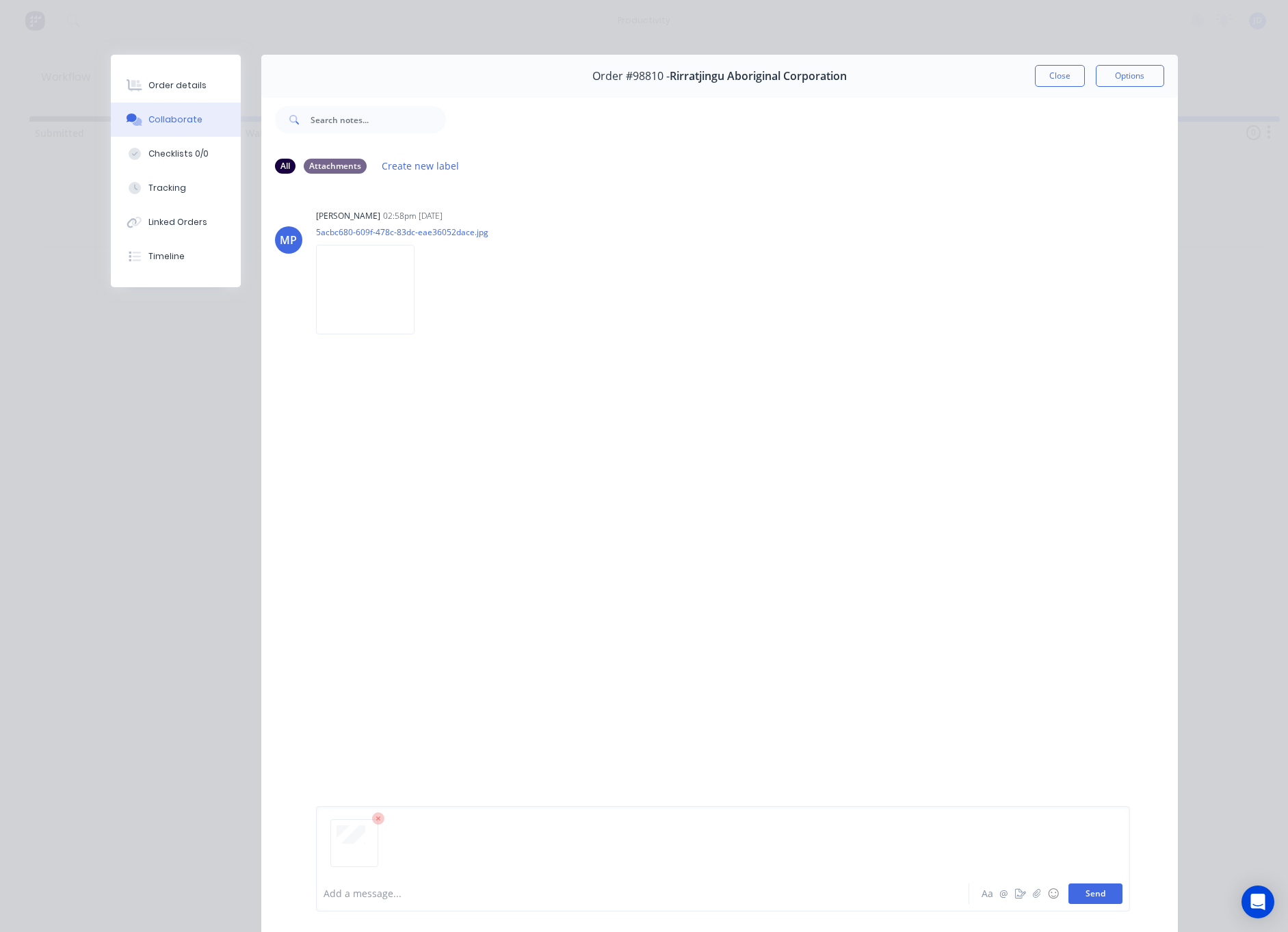
click at [1111, 888] on button "Send" at bounding box center [1095, 894] width 54 height 21
click at [1038, 83] on button "Close" at bounding box center [1060, 76] width 50 height 22
click at [1054, 83] on div "98810 ART DEPT Save new view None edit ART DEPT (Default) edit Banner Finishing…" at bounding box center [689, 77] width 1144 height 41
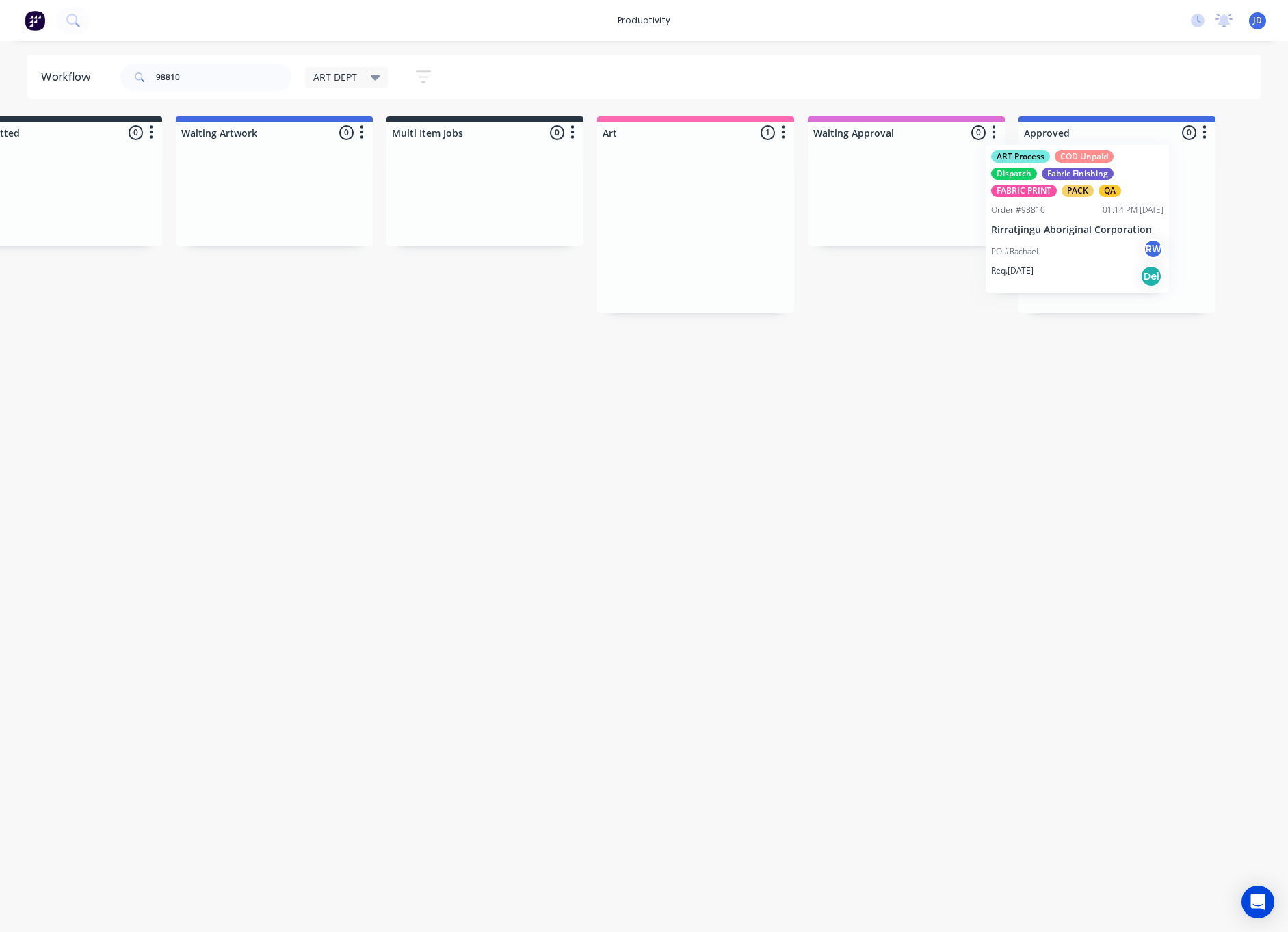
drag, startPoint x: 788, startPoint y: 253, endPoint x: 1114, endPoint y: 241, distance: 326.2
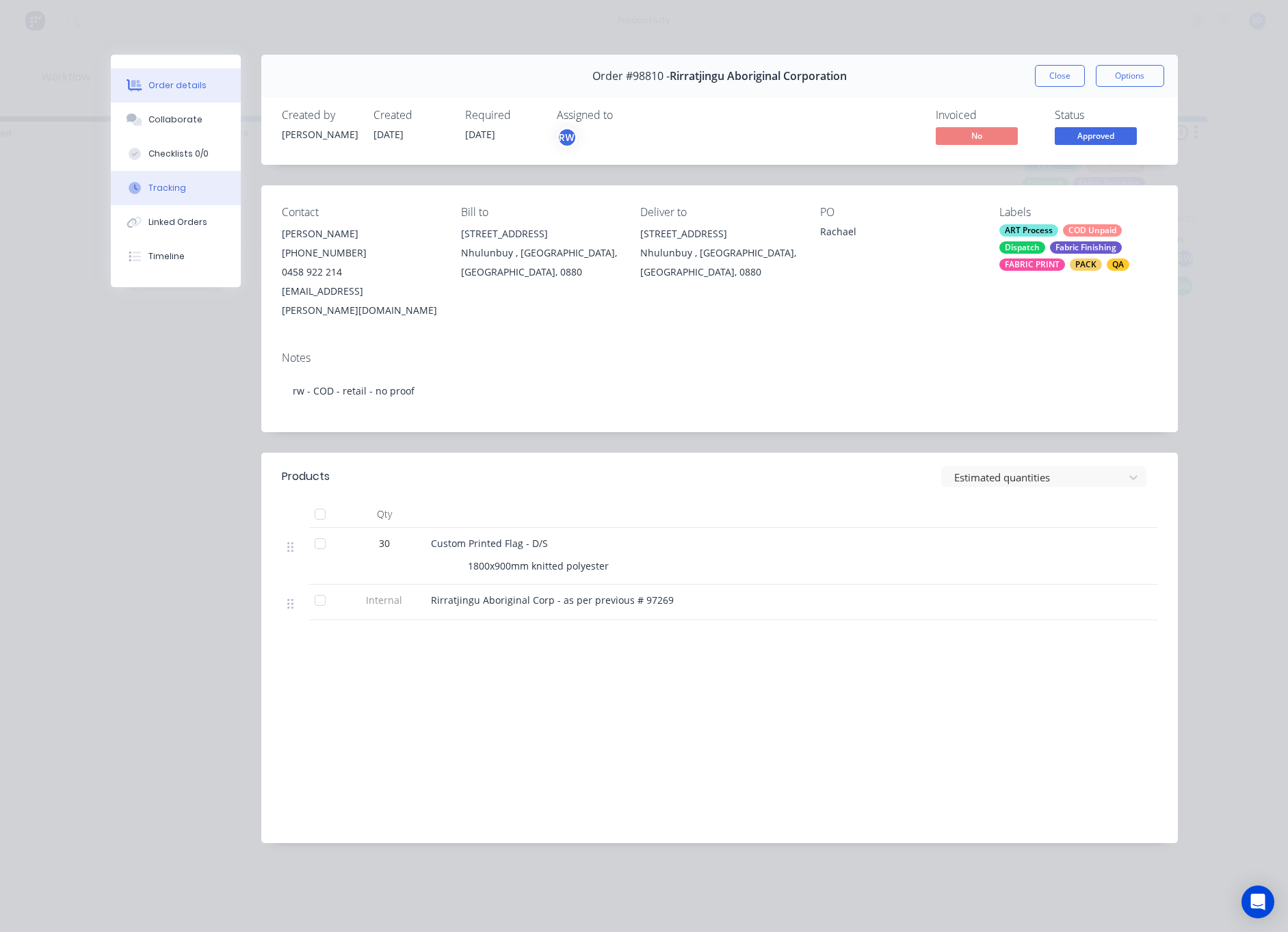
click at [154, 189] on div "Tracking" at bounding box center [167, 188] width 37 height 12
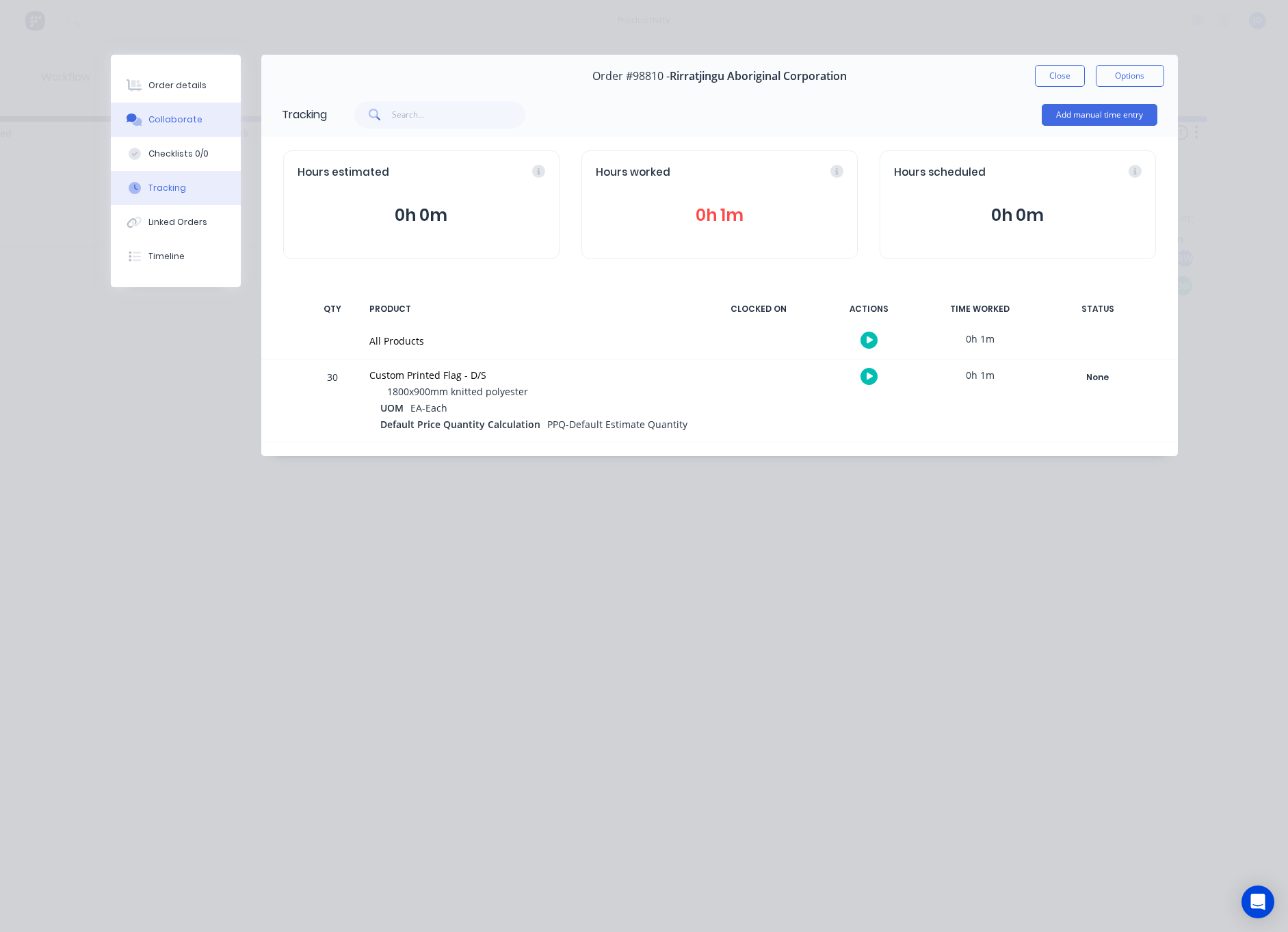
click at [162, 136] on button "Collaborate" at bounding box center [176, 119] width 130 height 34
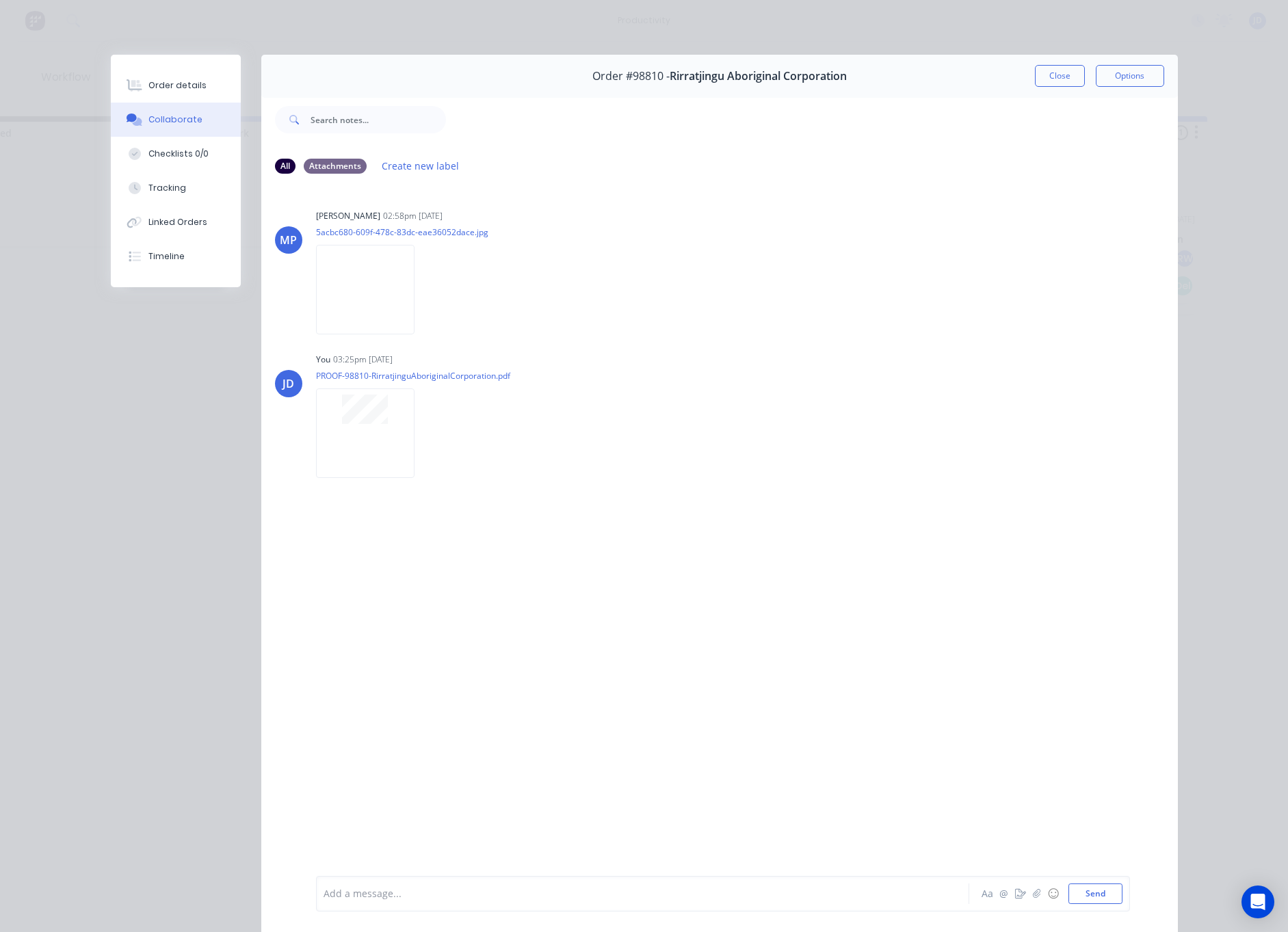
click at [1077, 67] on button "Close" at bounding box center [1060, 76] width 50 height 22
